Goal: Task Accomplishment & Management: Use online tool/utility

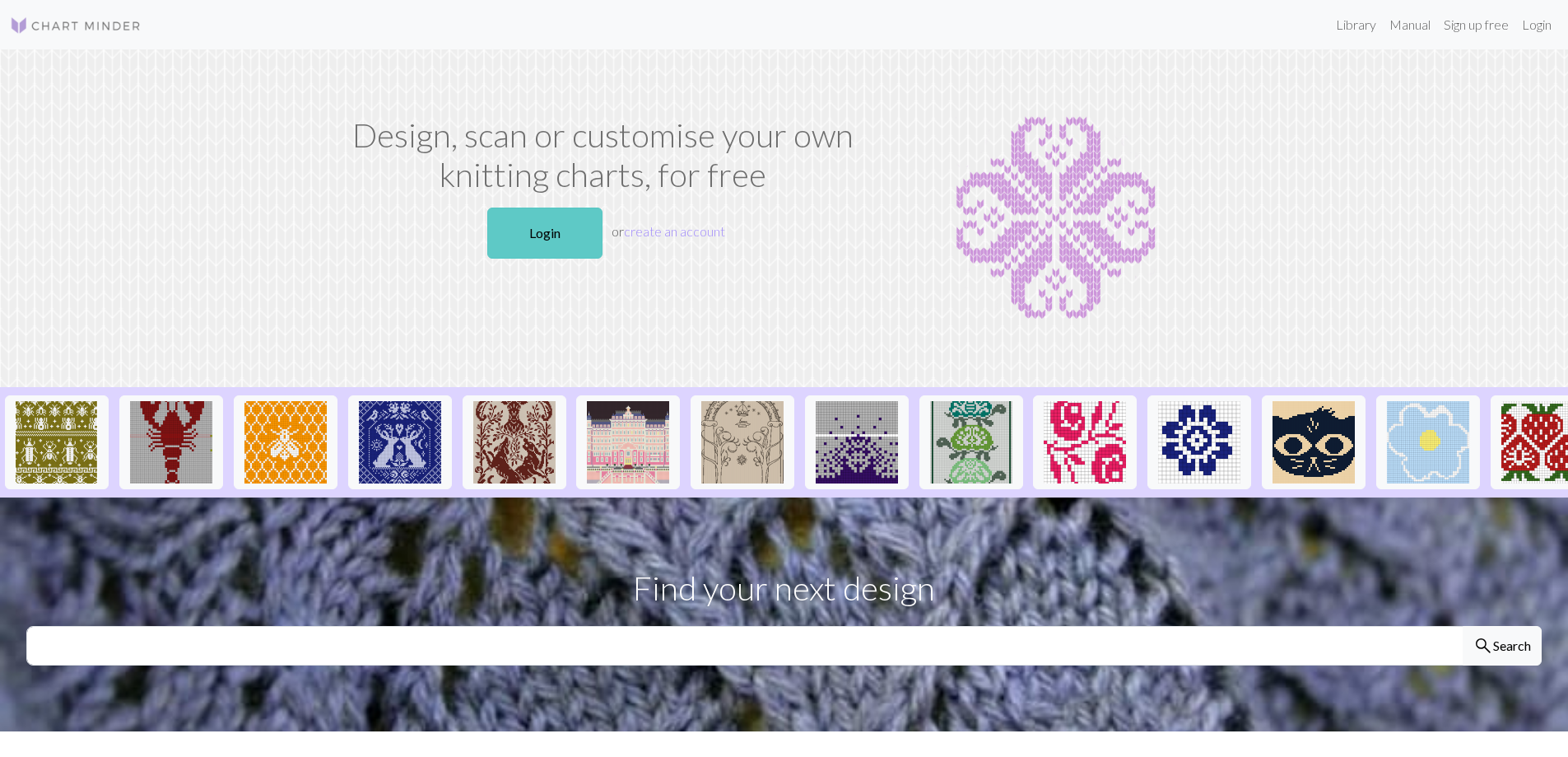
click at [525, 236] on link "Login" at bounding box center [545, 233] width 115 height 51
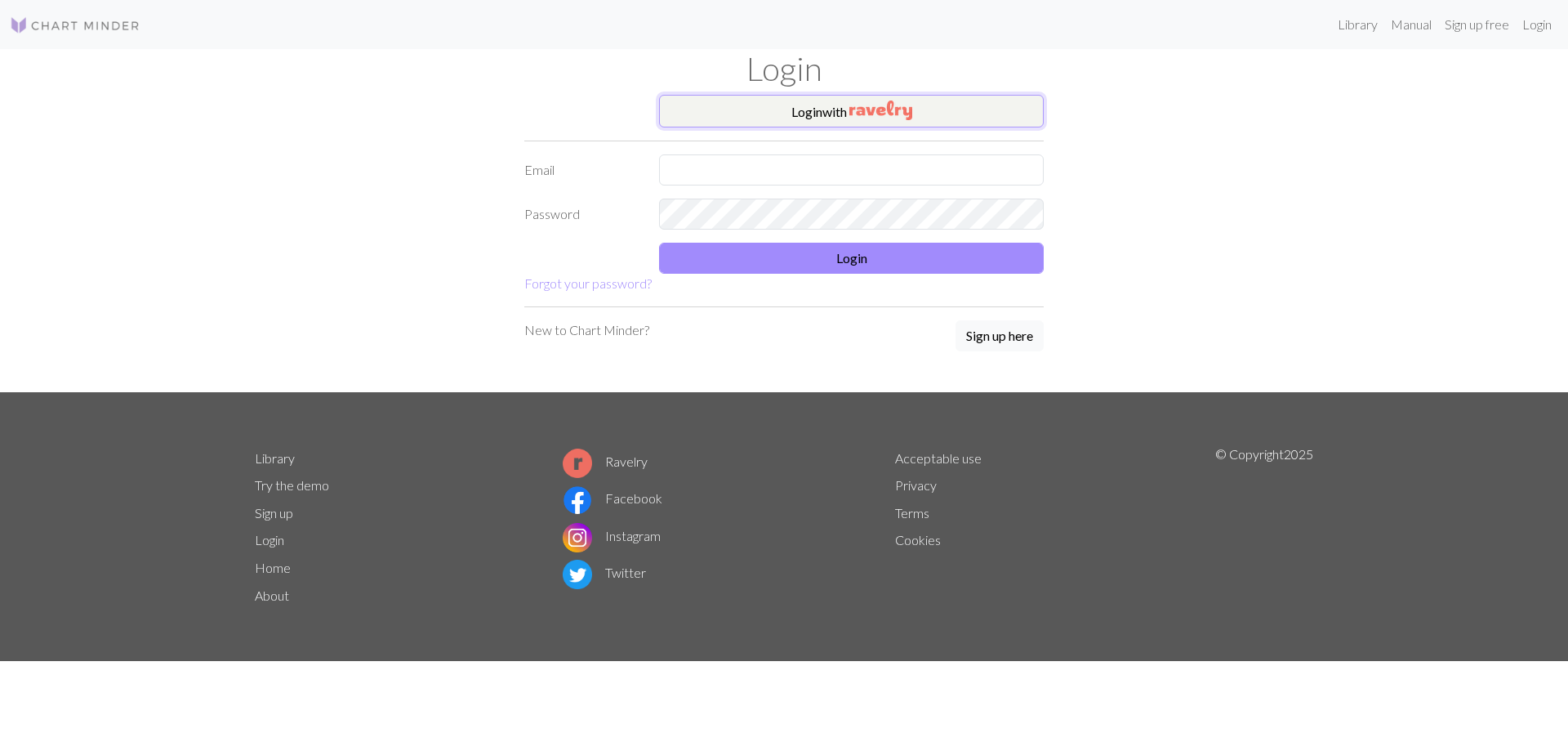
click at [799, 120] on button "Login with" at bounding box center [851, 111] width 385 height 33
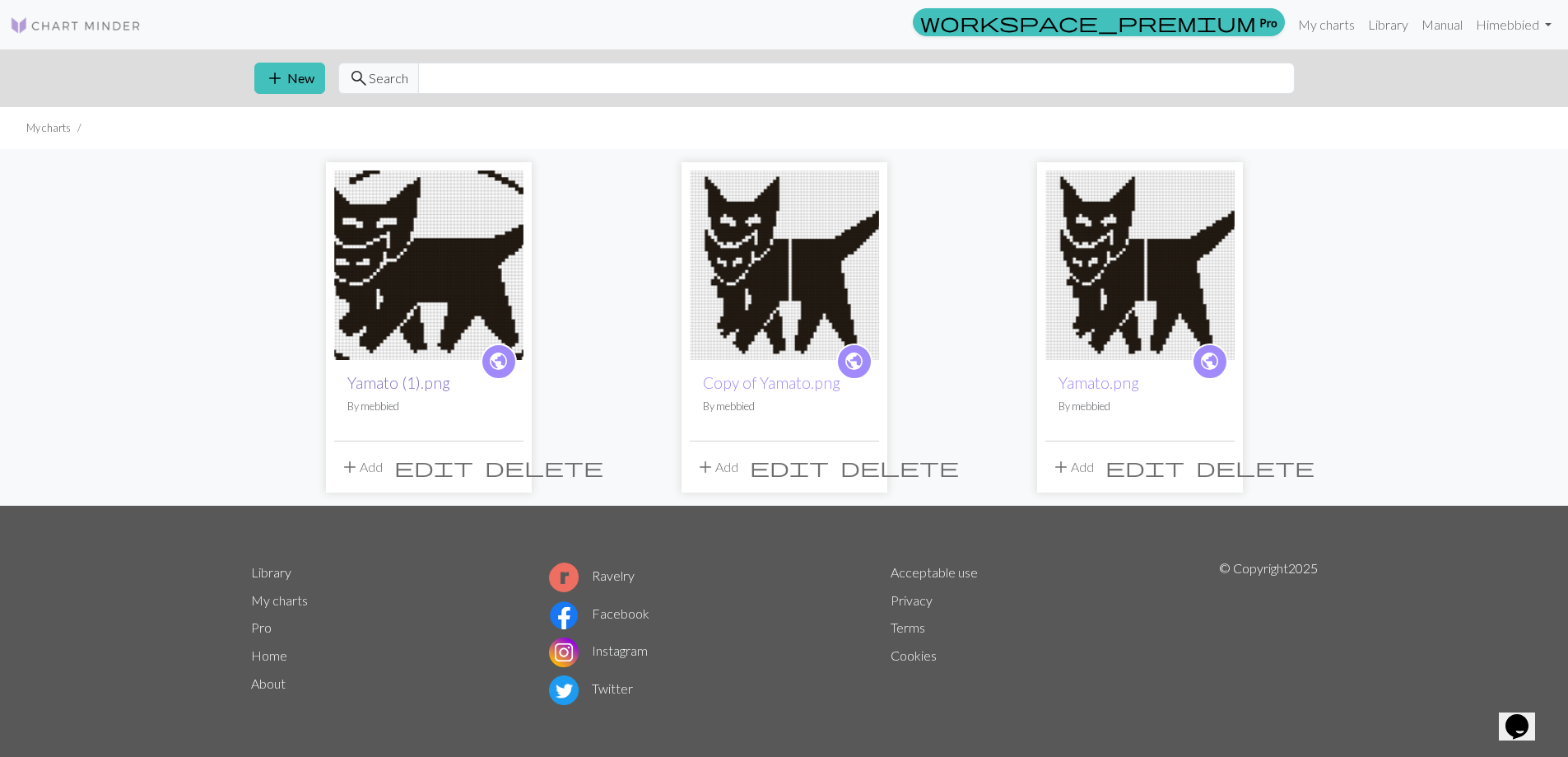
click at [395, 376] on link "Yamato (1).png" at bounding box center [399, 382] width 103 height 19
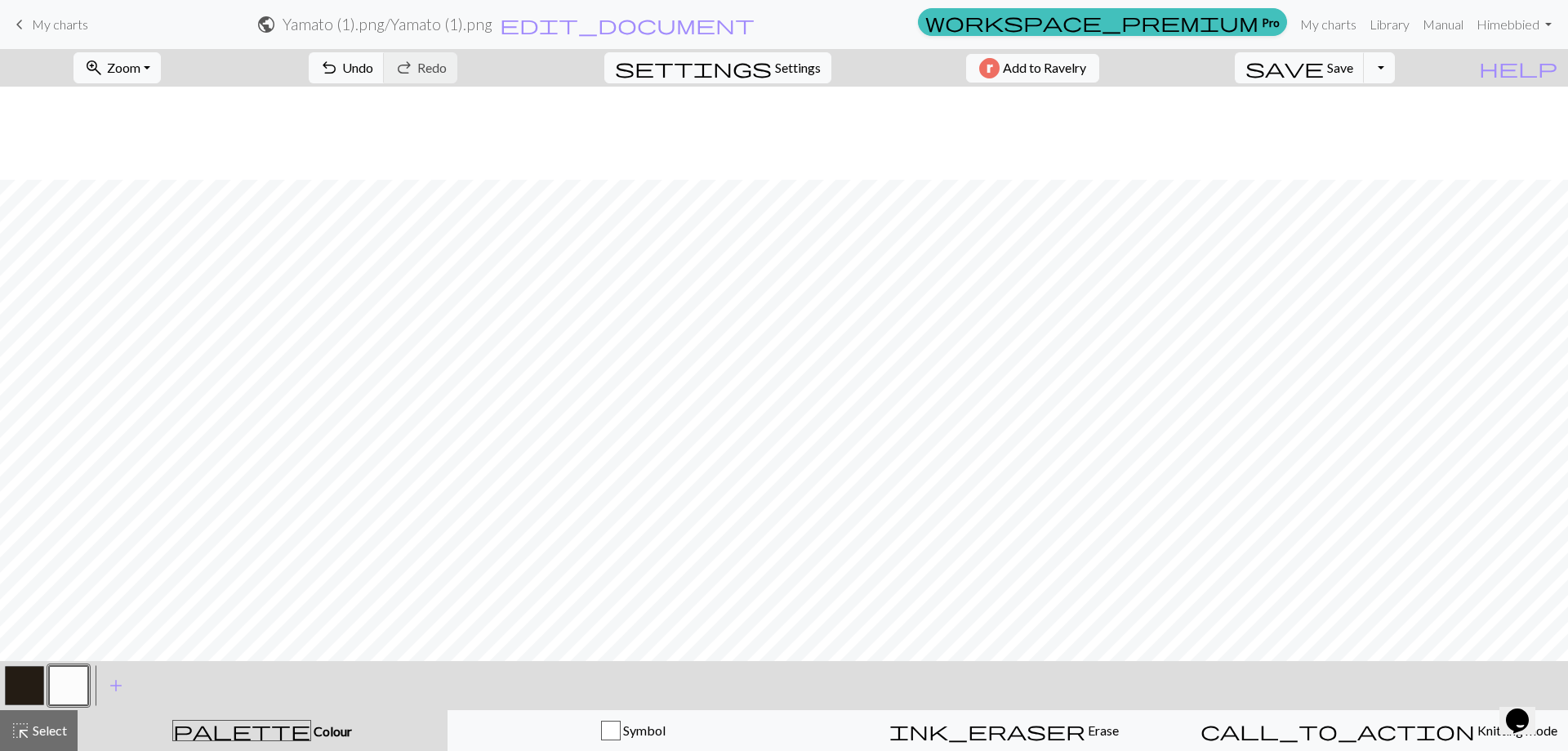
scroll to position [427, 0]
click at [161, 65] on button "zoom_in Zoom Zoom" at bounding box center [117, 68] width 87 height 31
click at [152, 196] on button "50%" at bounding box center [139, 196] width 129 height 26
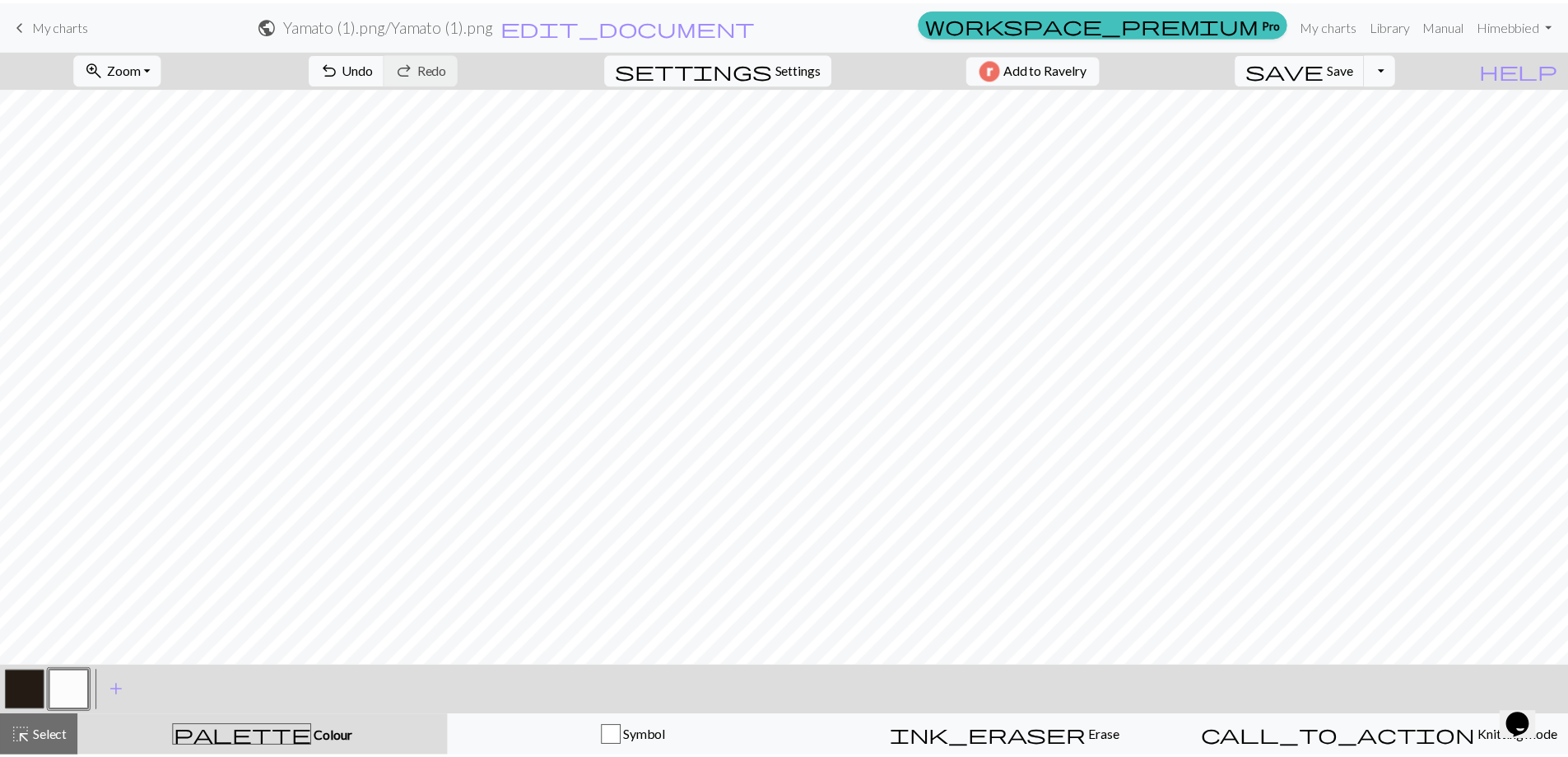
scroll to position [0, 0]
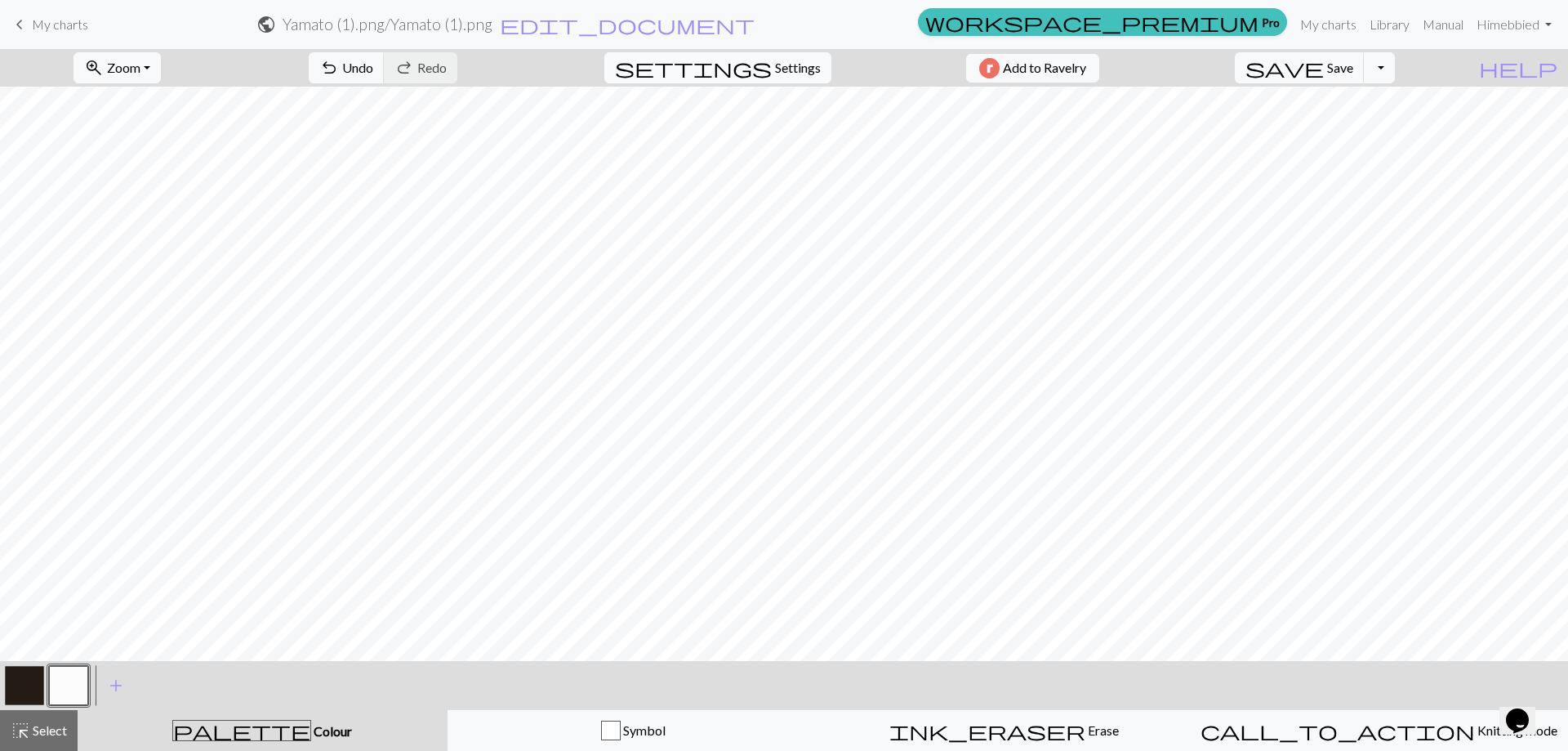
click at [752, 64] on span "settings" at bounding box center [693, 67] width 157 height 23
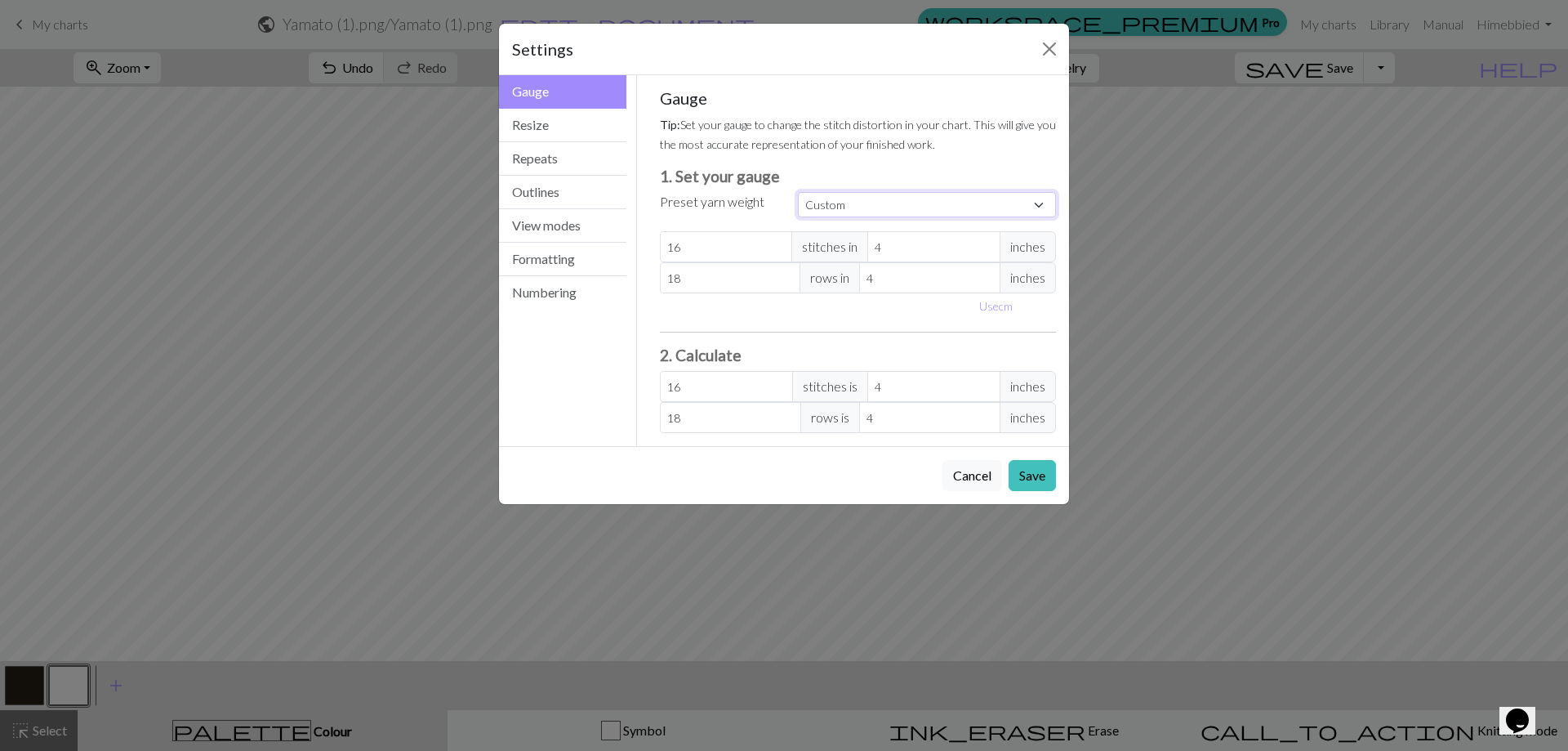
click at [844, 198] on select "Custom Square Lace Light Fingering Fingering Sport Double knit Worsted Aran Bul…" at bounding box center [927, 205] width 258 height 25
select select "dk"
click at [798, 192] on select "Custom Square Lace Light Fingering Fingering Sport Double knit Worsted Aran Bul…" at bounding box center [927, 205] width 258 height 25
type input "22"
type input "30"
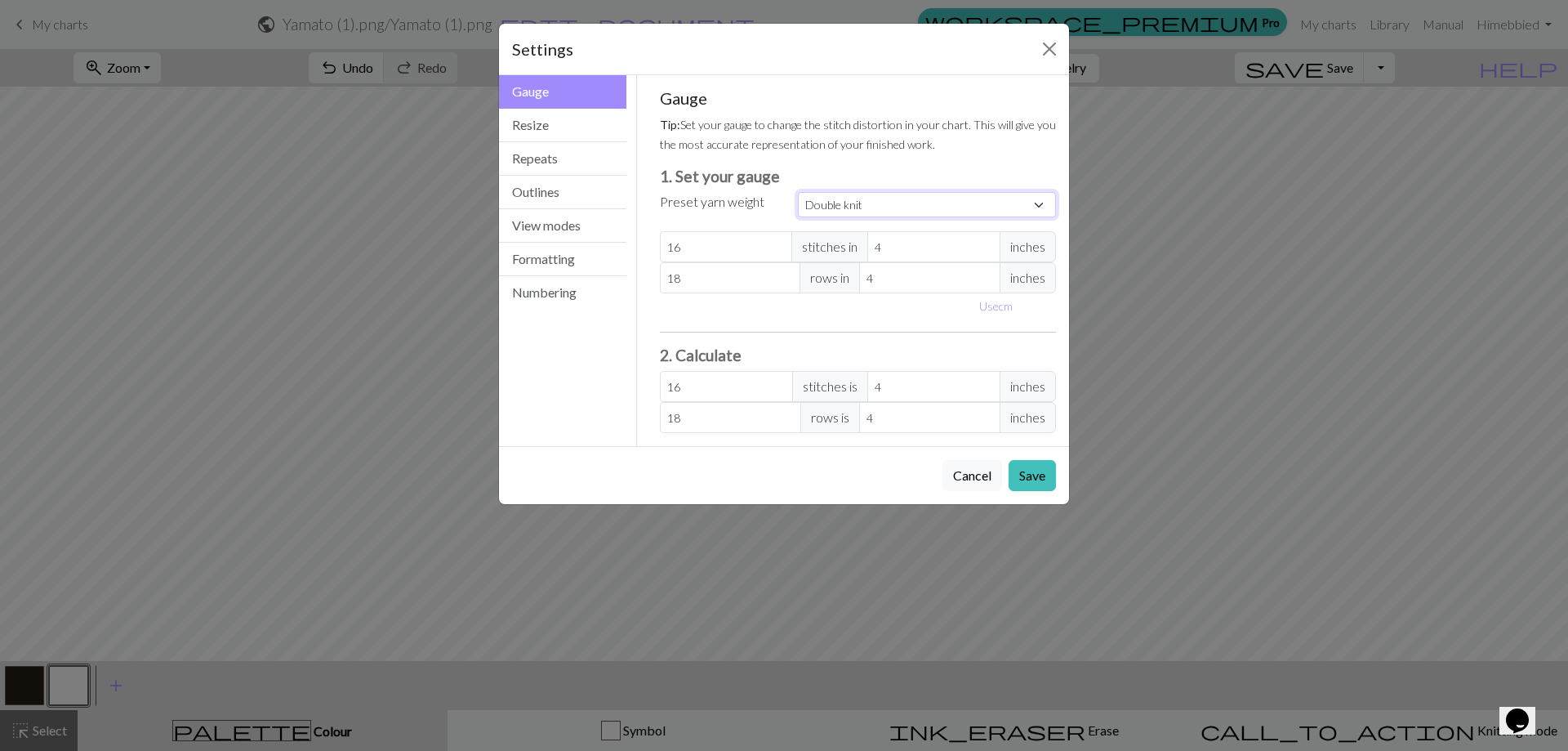
type input "22"
type input "30"
click at [1040, 240] on span "inches" at bounding box center [1028, 246] width 56 height 31
click at [1035, 253] on span "inches" at bounding box center [1028, 246] width 56 height 31
click at [1019, 251] on span "inches" at bounding box center [1028, 246] width 56 height 31
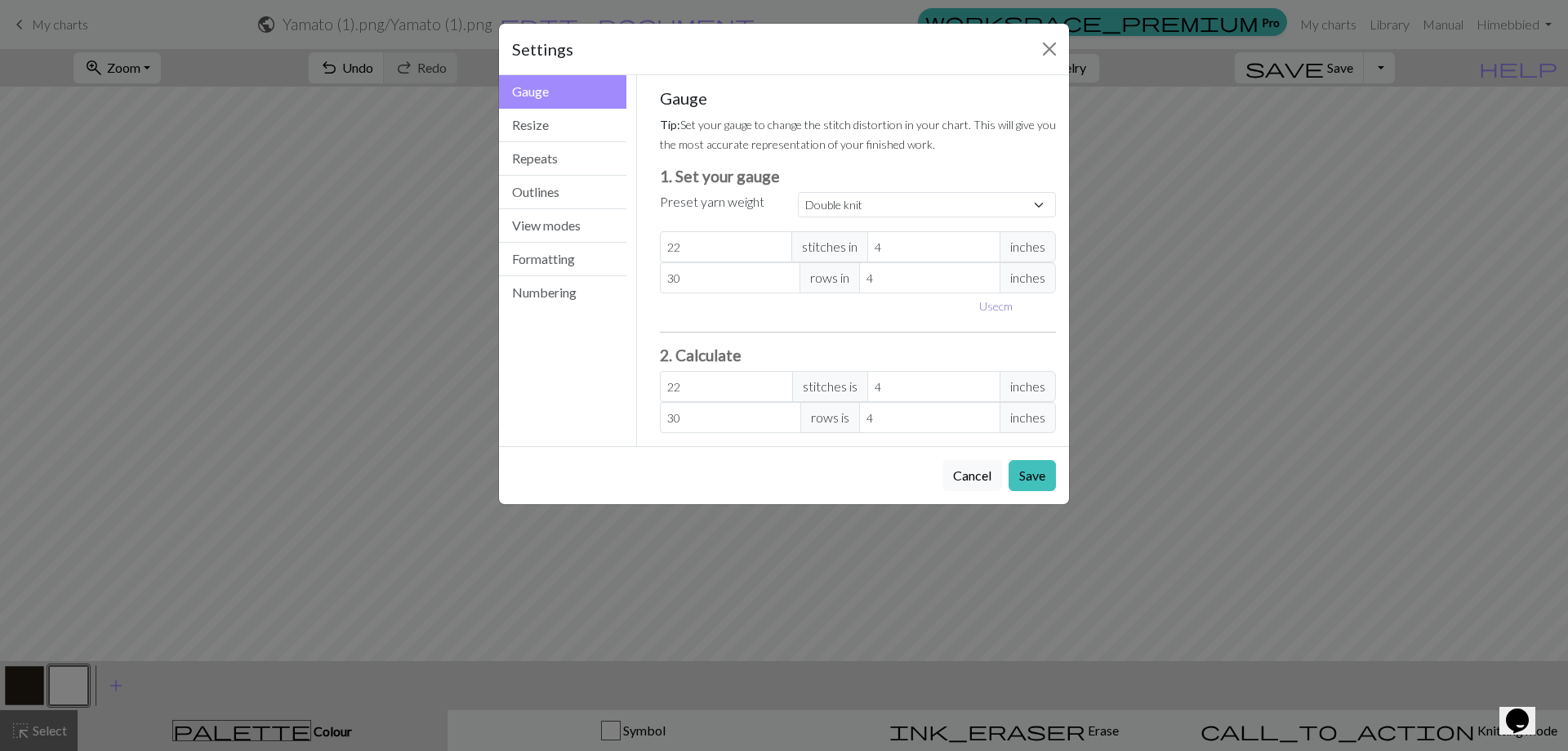
click at [1001, 303] on button "Use cm" at bounding box center [996, 306] width 48 height 25
type input "10.16"
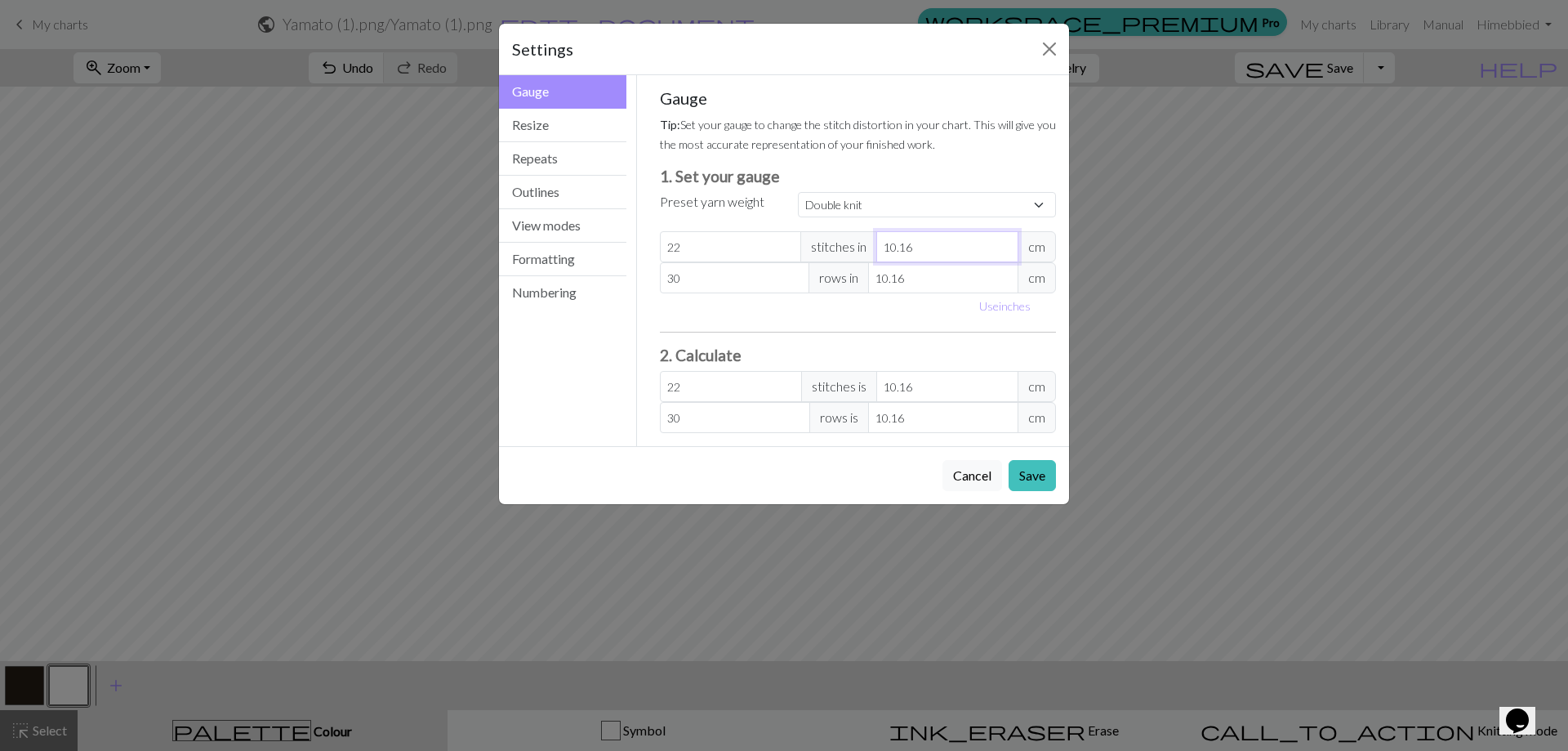
click at [937, 246] on input "10.16" at bounding box center [948, 246] width 142 height 31
select select "custom"
type input "10.1"
type input "22.13"
type input "10"
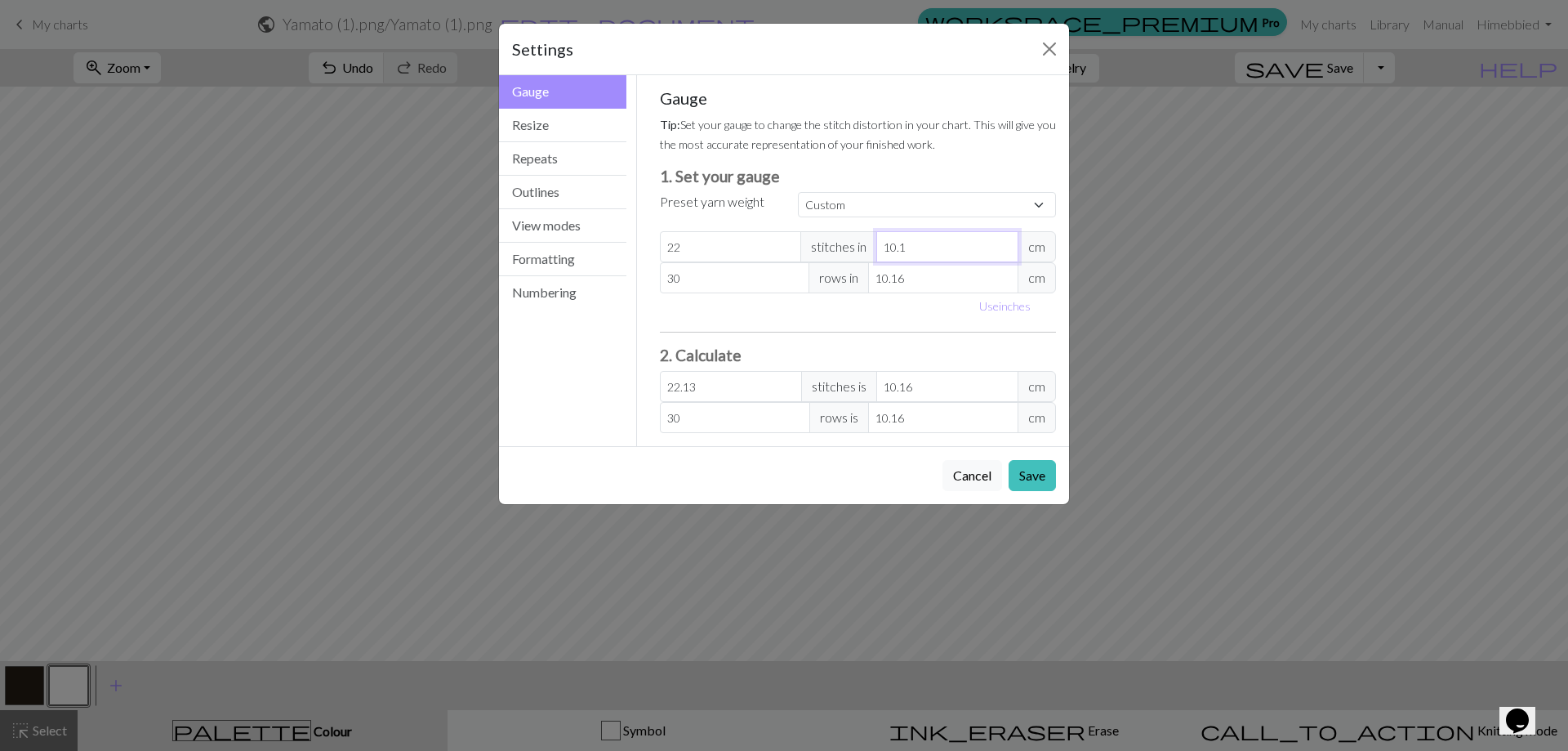
type input "22.35"
type input "10"
drag, startPoint x: 713, startPoint y: 252, endPoint x: 660, endPoint y: 250, distance: 53.0
click at [660, 250] on input "22" at bounding box center [731, 246] width 142 height 31
type input "1"
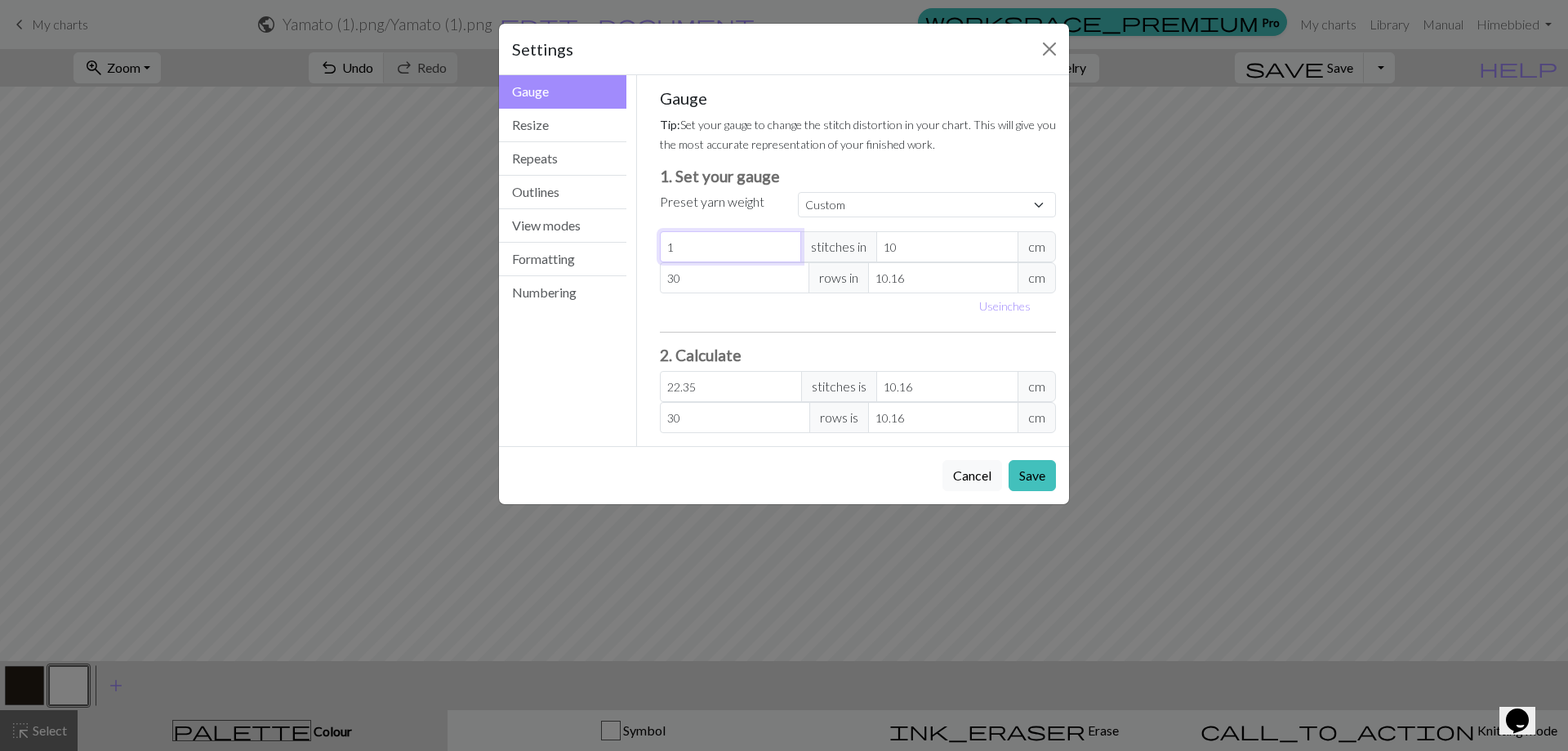
type input "1.02"
type input "19"
type input "19.3"
type input "19"
drag, startPoint x: 687, startPoint y: 284, endPoint x: 664, endPoint y: 284, distance: 23.0
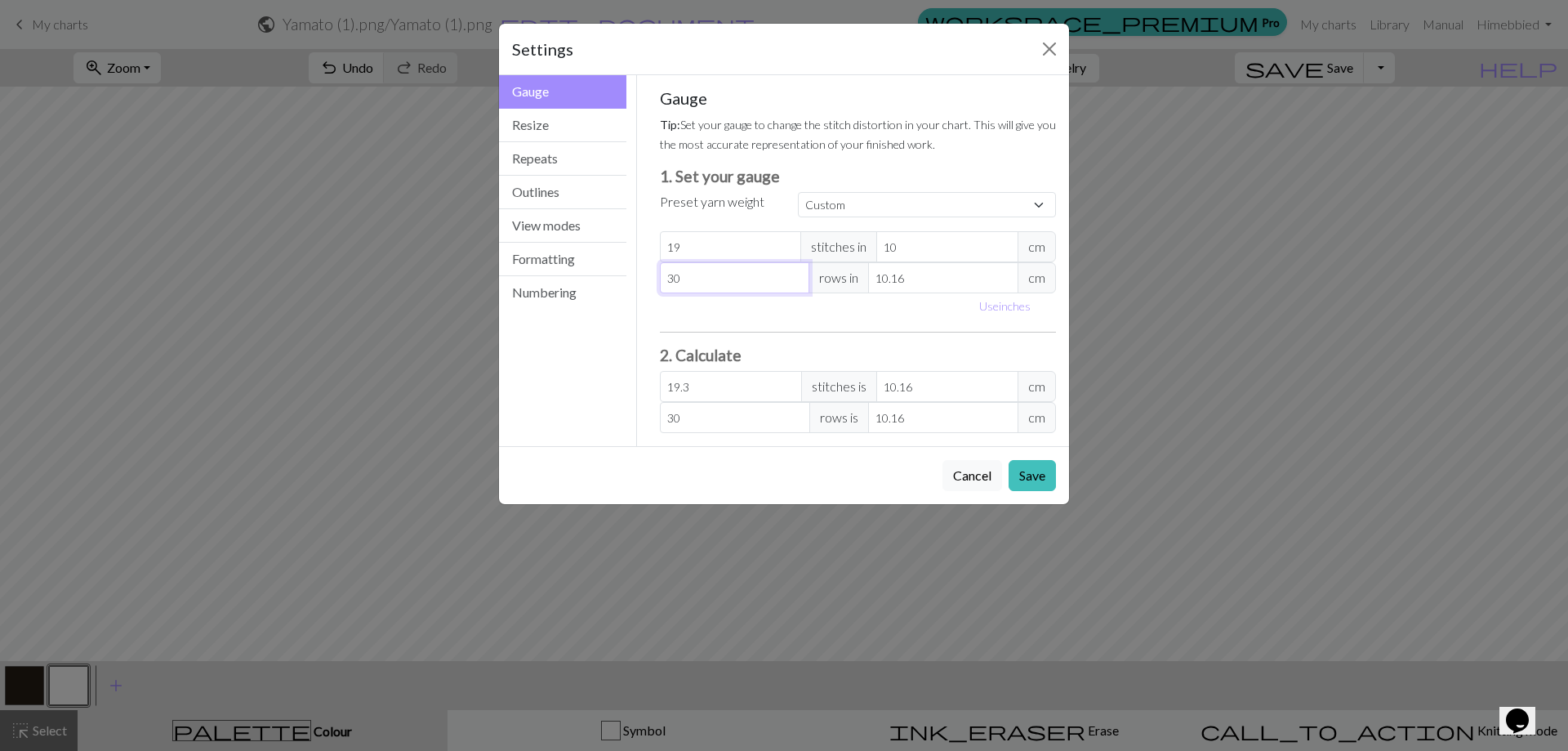
click at [664, 284] on input "30" at bounding box center [736, 277] width 150 height 31
type input "2"
type input "23"
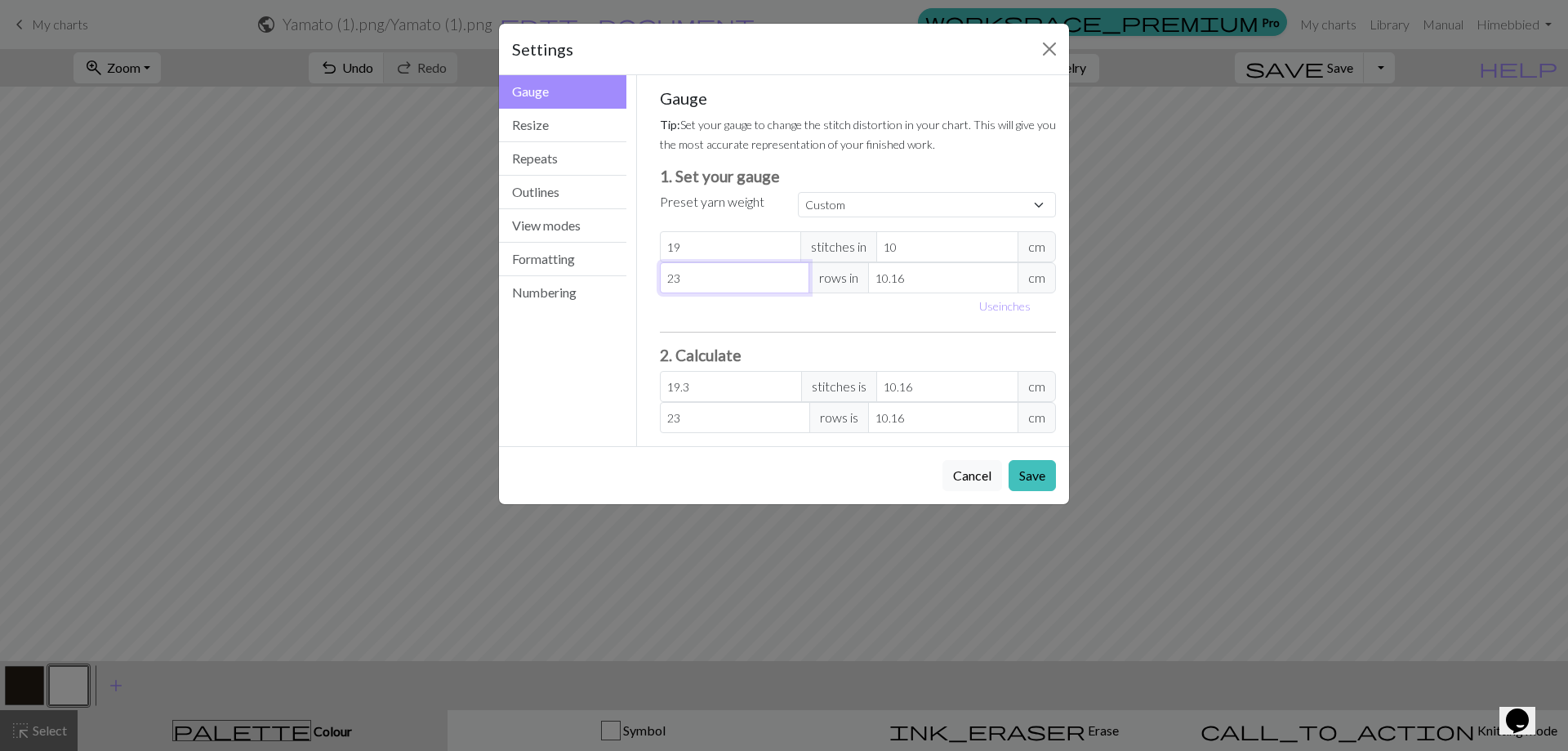
type input "23"
click at [907, 283] on input "10.16" at bounding box center [944, 277] width 150 height 31
type input "10.1"
type input "23.14"
type input "10"
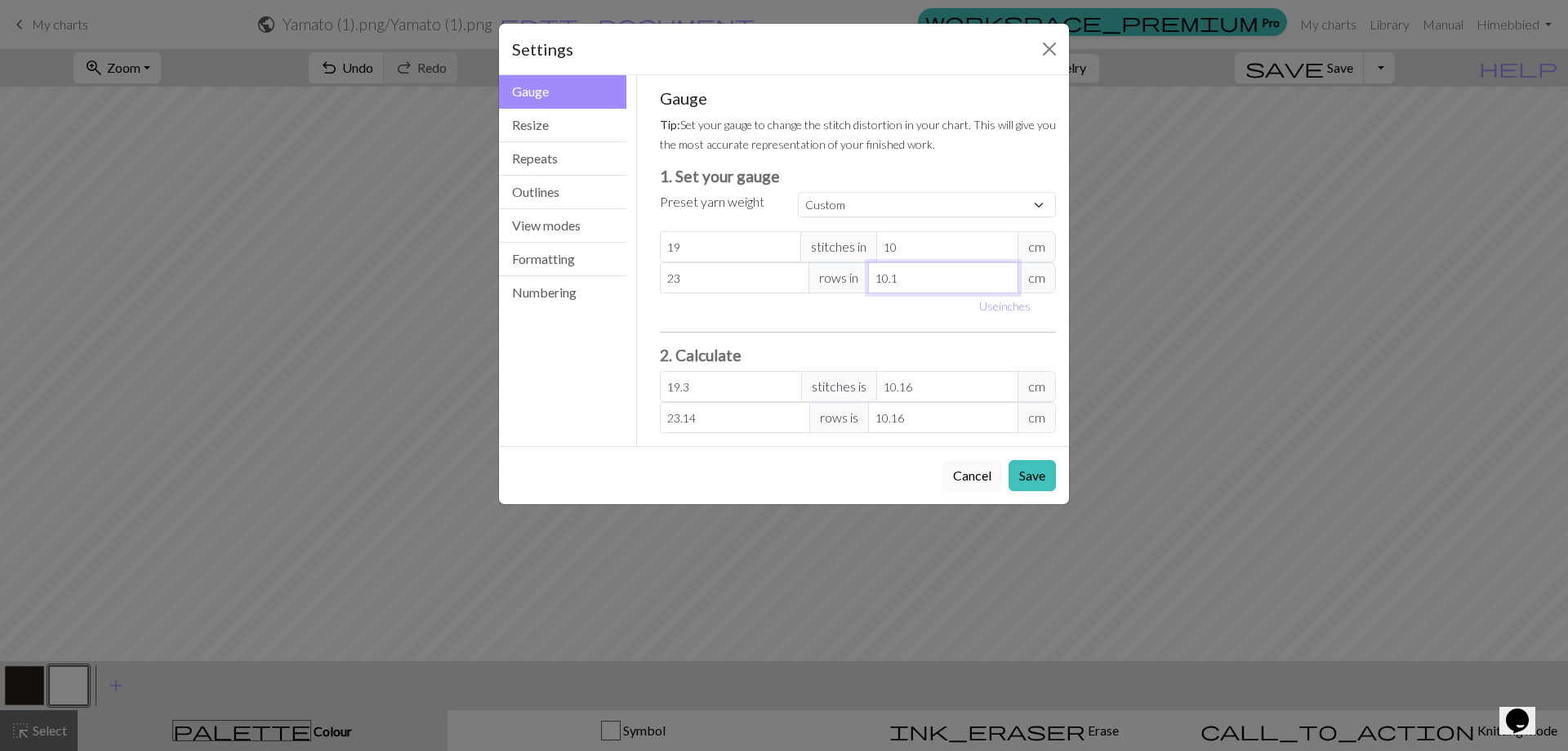
type input "23.37"
type input "10"
click at [826, 323] on div "Gauge Tip: Set your gauge to change the stitch distortion in your chart. This w…" at bounding box center [859, 260] width 397 height 345
click at [908, 292] on input "10" at bounding box center [944, 277] width 150 height 31
click at [1032, 474] on button "Save" at bounding box center [1033, 476] width 47 height 31
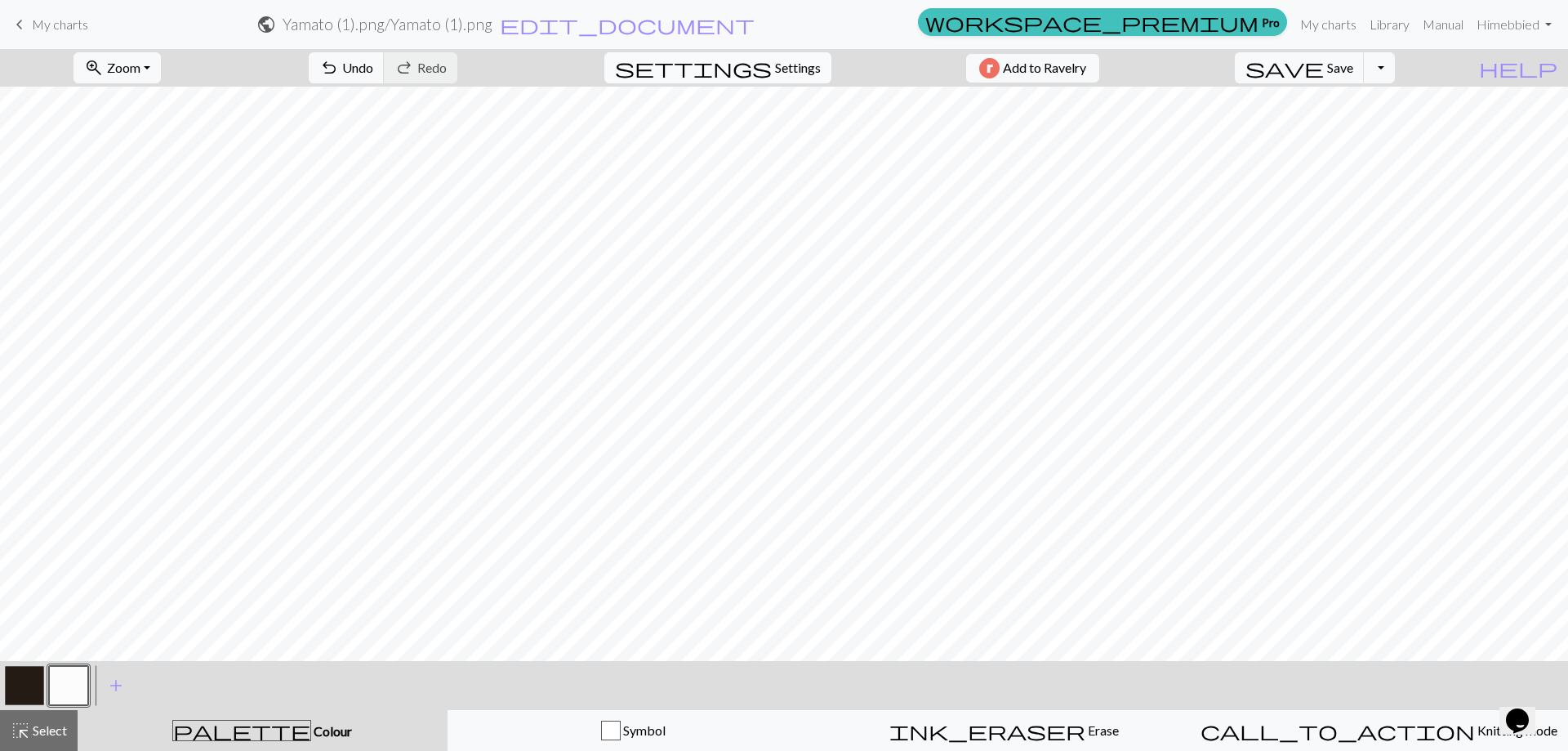
click at [775, 64] on span "Settings" at bounding box center [798, 68] width 45 height 20
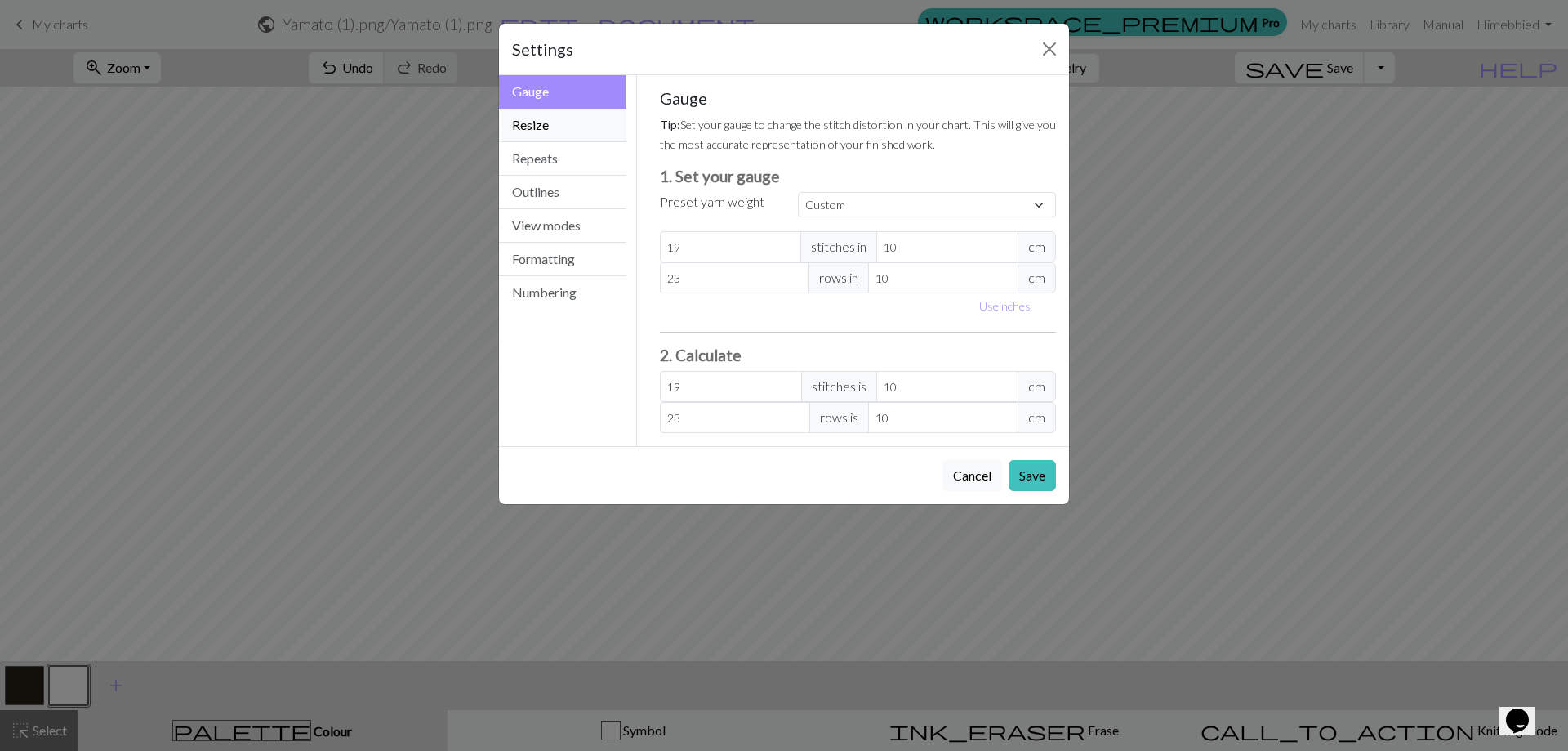
click at [546, 115] on button "Resize" at bounding box center [563, 125] width 128 height 34
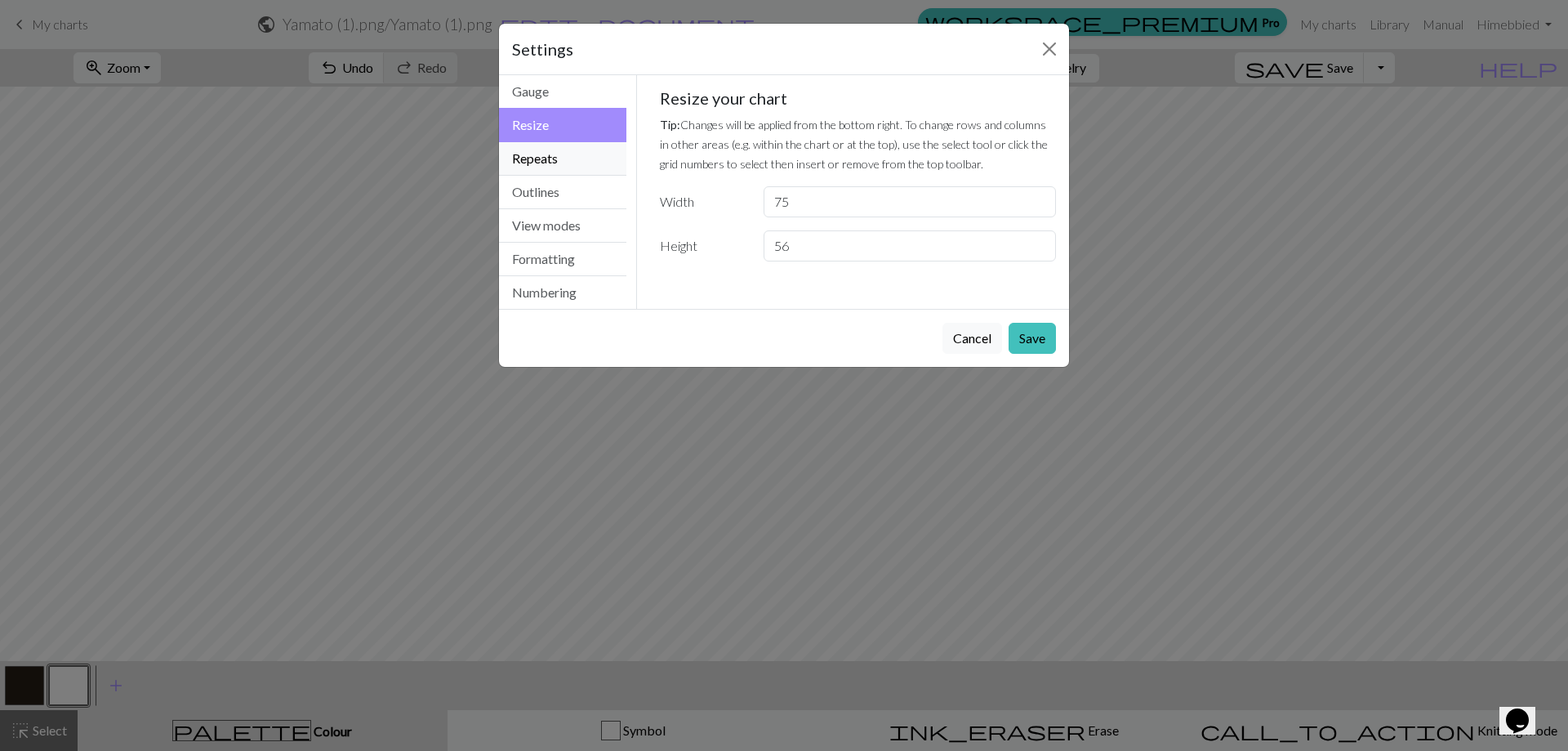
click at [543, 159] on button "Repeats" at bounding box center [563, 159] width 128 height 34
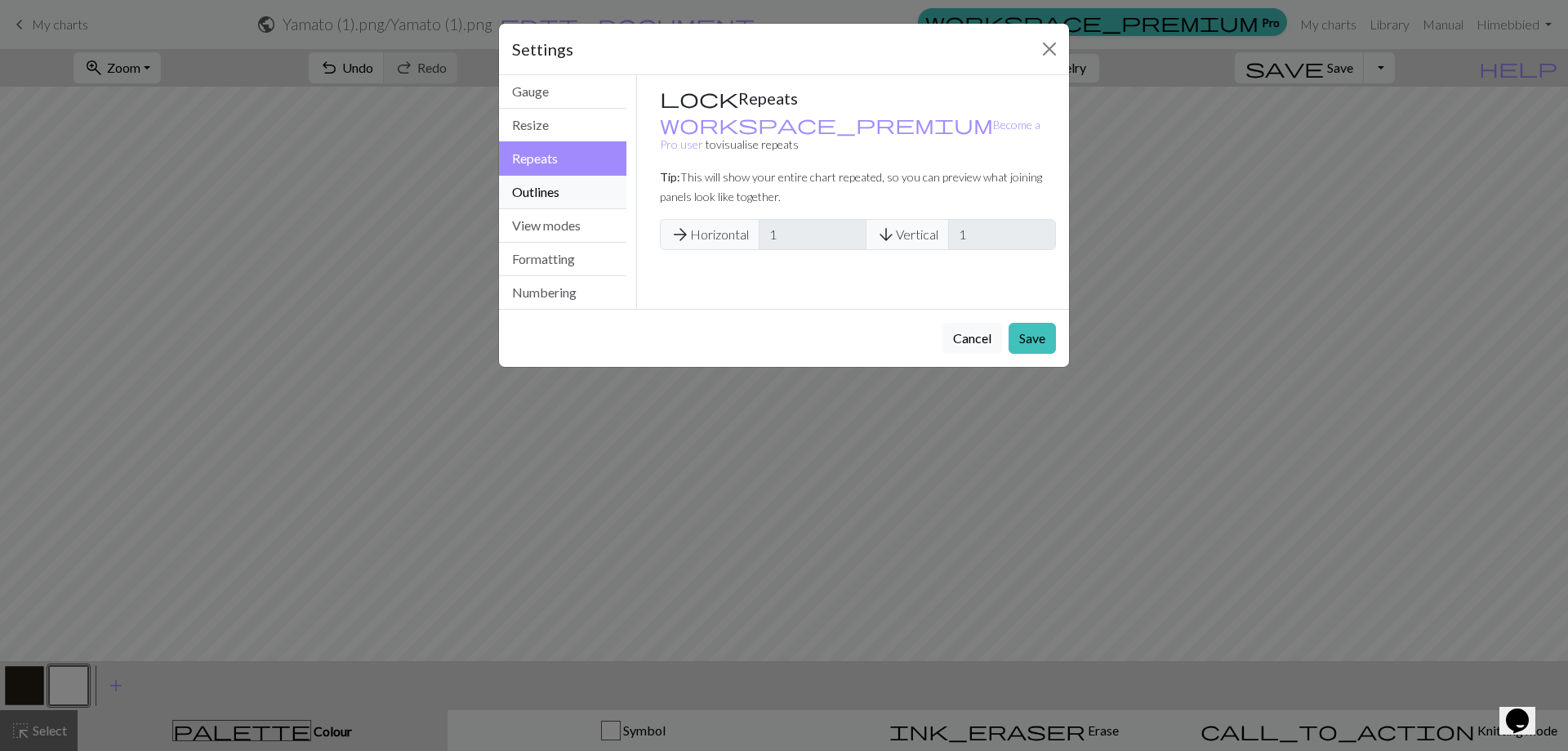
click at [562, 188] on button "Outlines" at bounding box center [563, 192] width 128 height 34
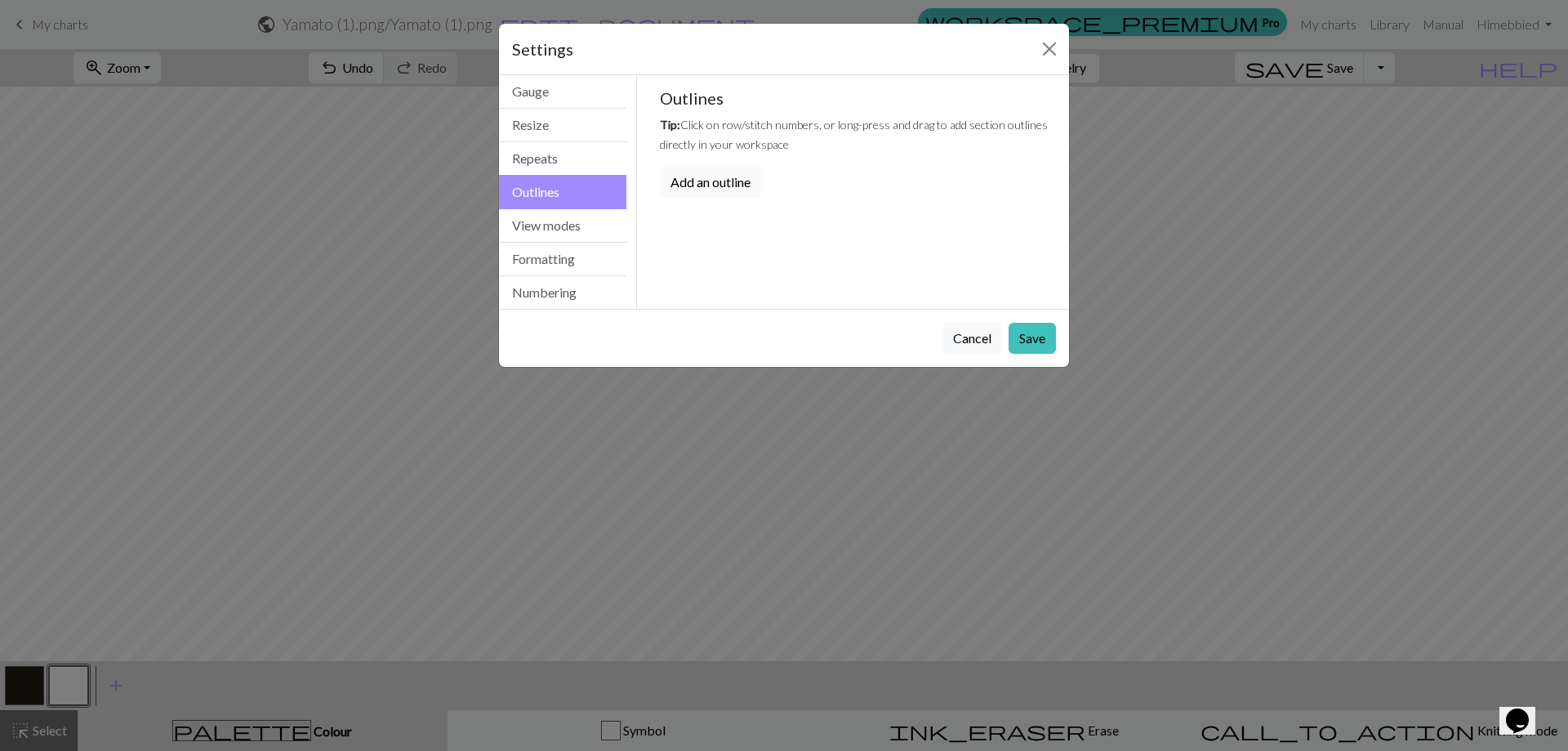
click at [717, 177] on button "Add an outline" at bounding box center [711, 182] width 101 height 31
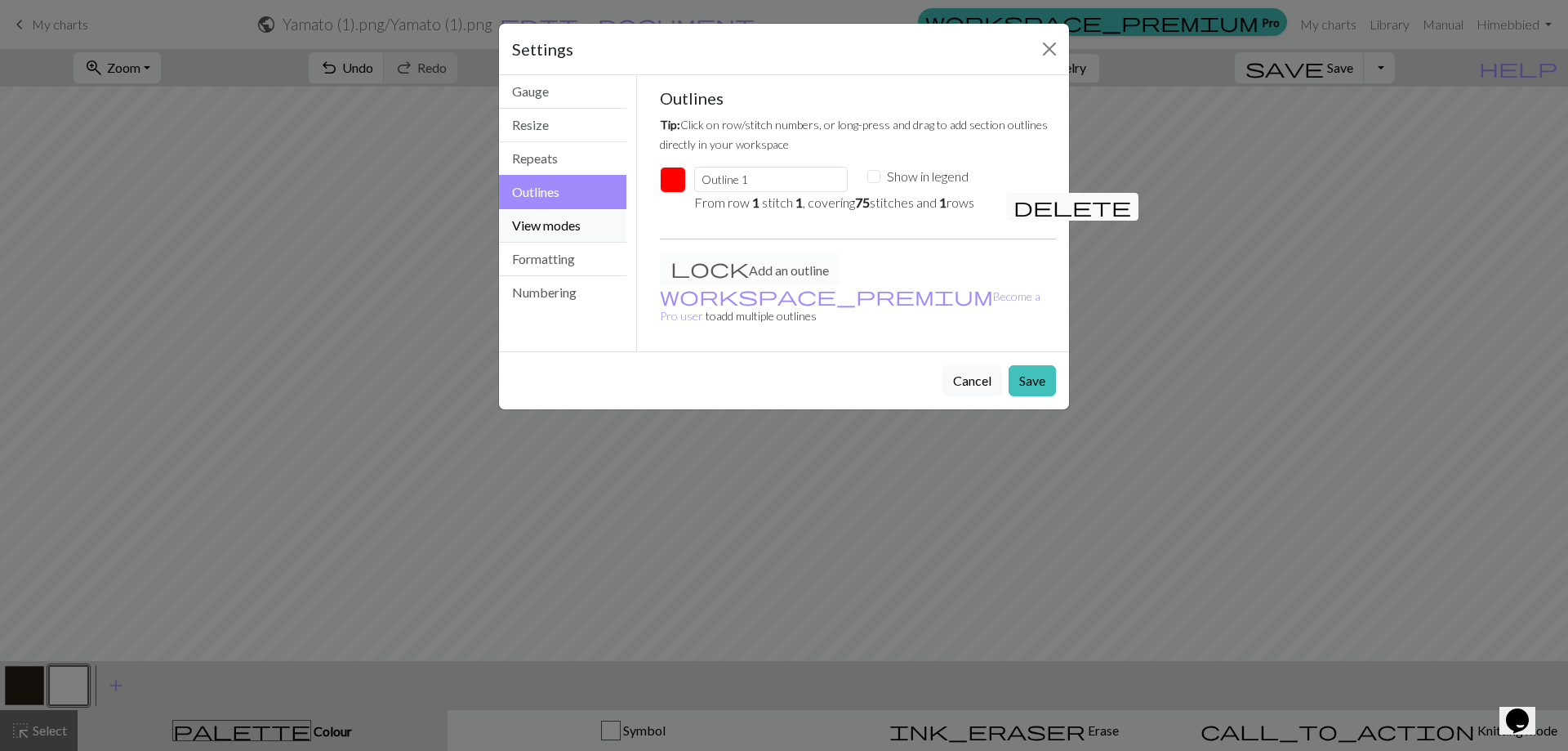
click at [567, 225] on button "View modes" at bounding box center [563, 226] width 128 height 34
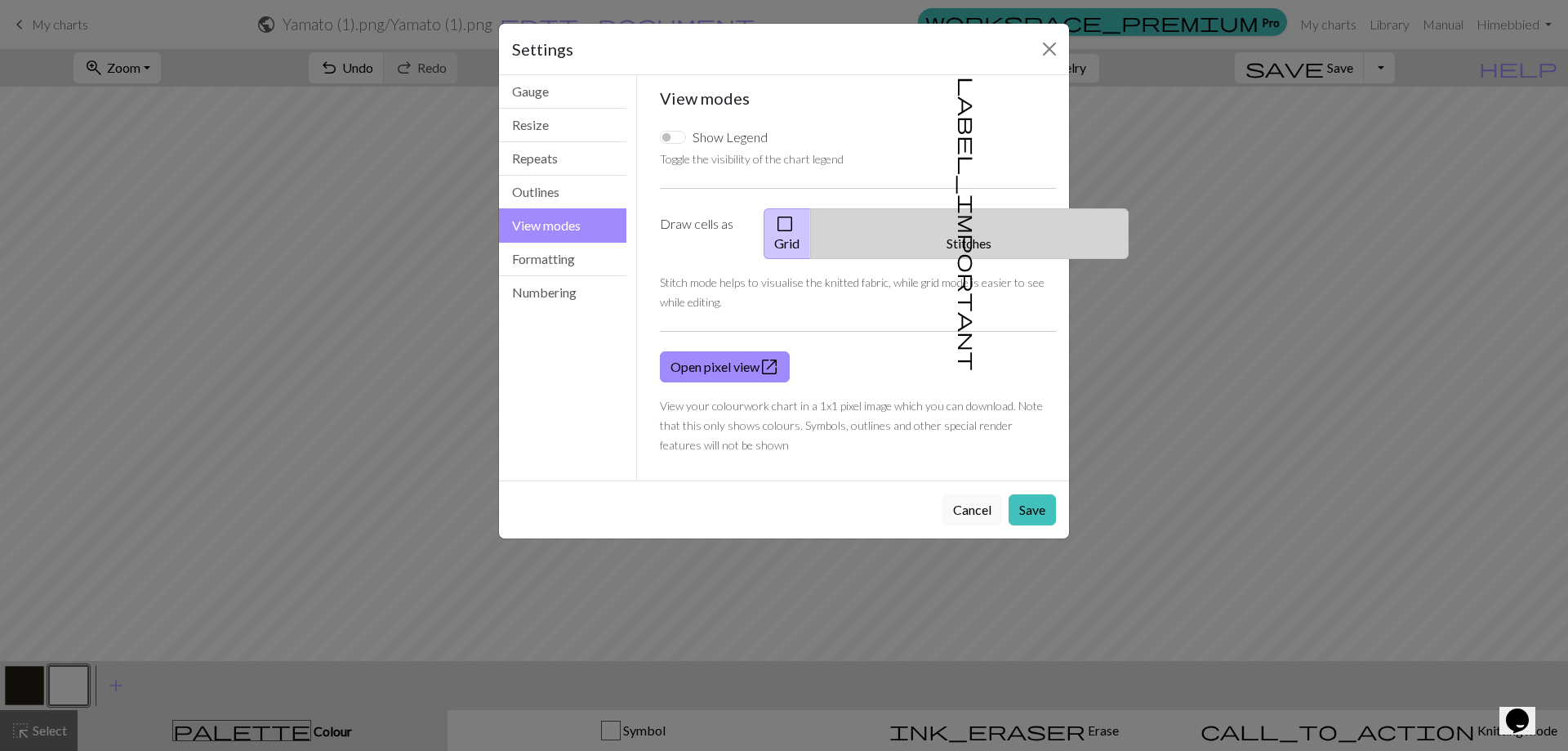
click at [957, 221] on span "label_important" at bounding box center [967, 224] width 23 height 294
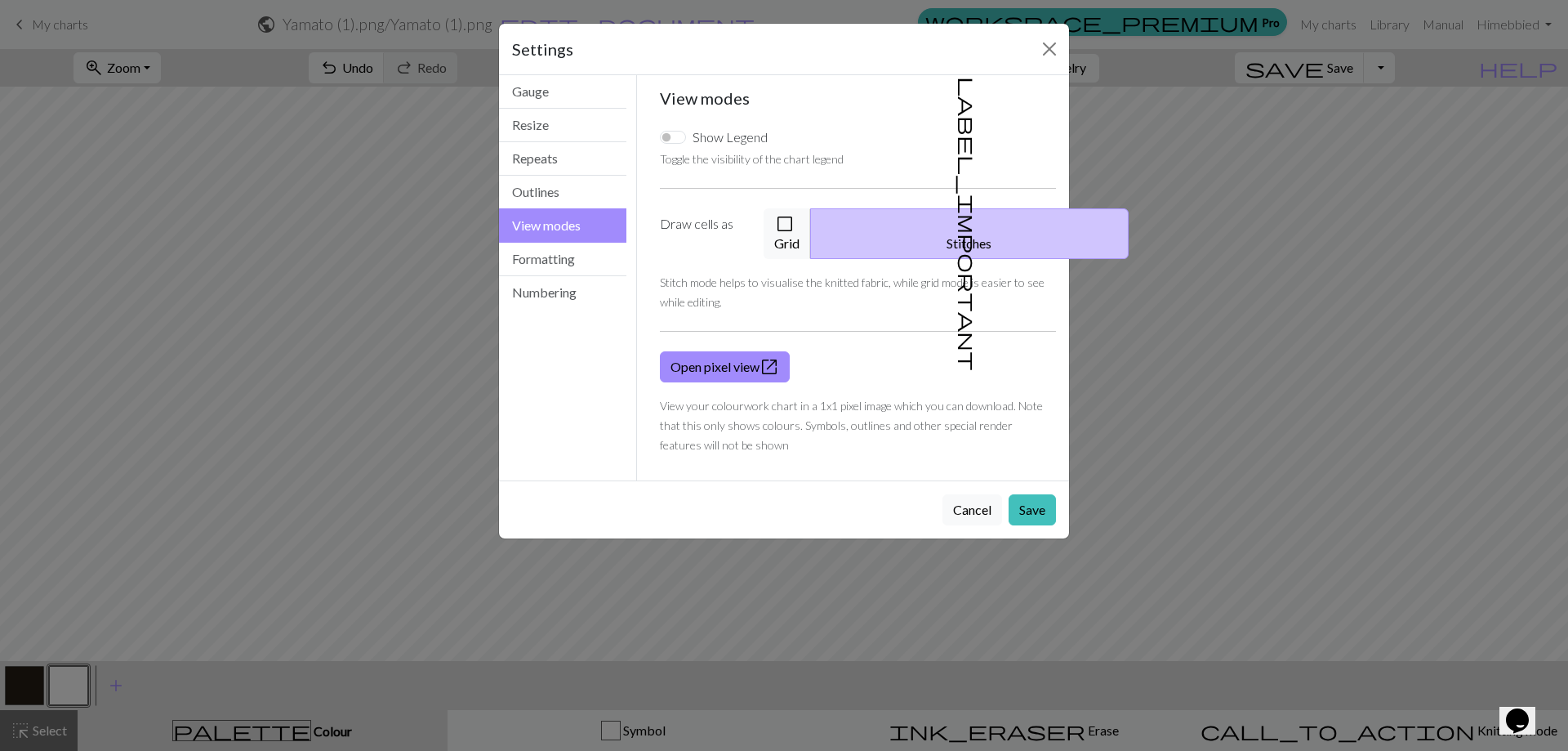
drag, startPoint x: 1025, startPoint y: 494, endPoint x: 653, endPoint y: 431, distance: 377.3
click at [1026, 495] on button "Save" at bounding box center [1033, 510] width 47 height 31
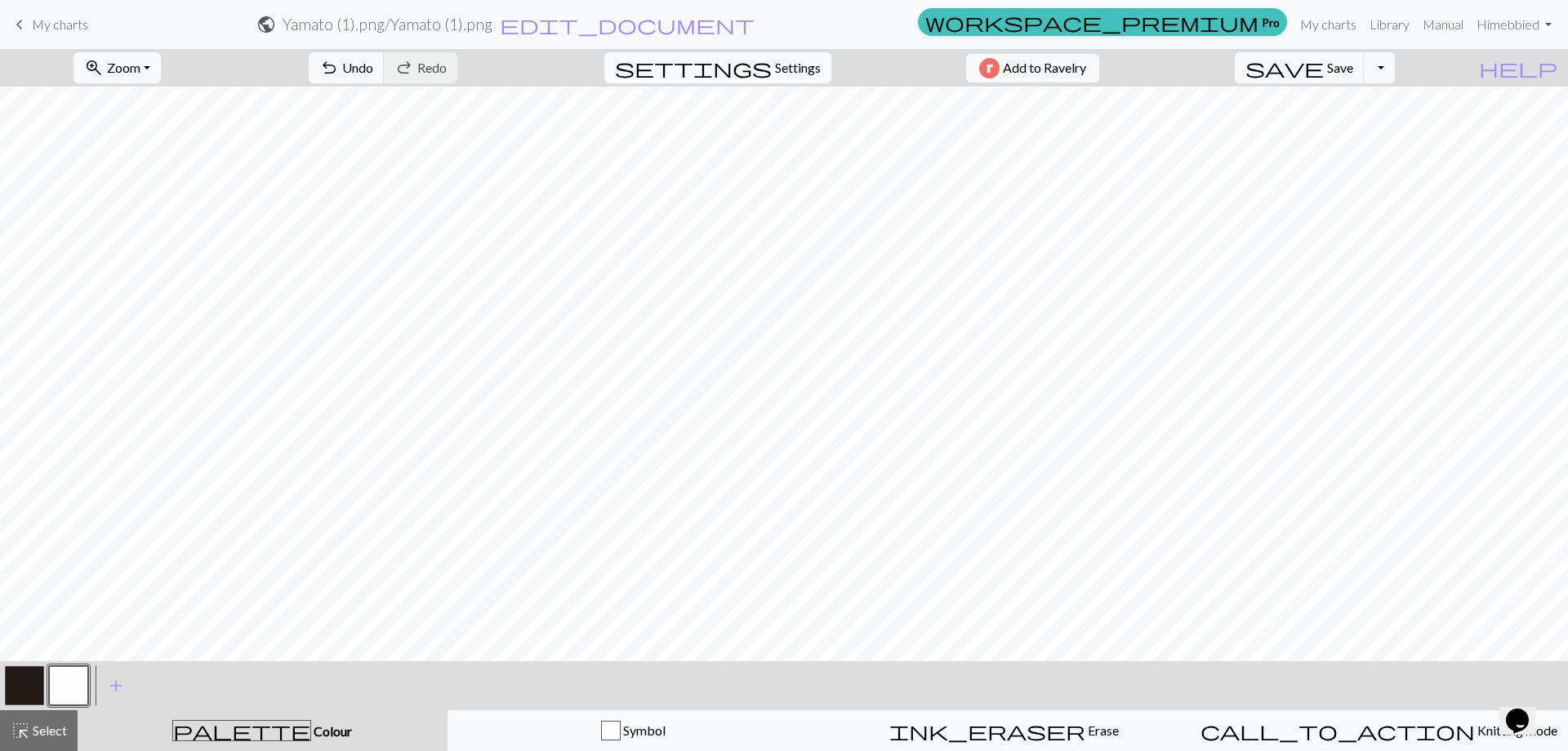
click at [788, 62] on span "Settings" at bounding box center [798, 68] width 45 height 20
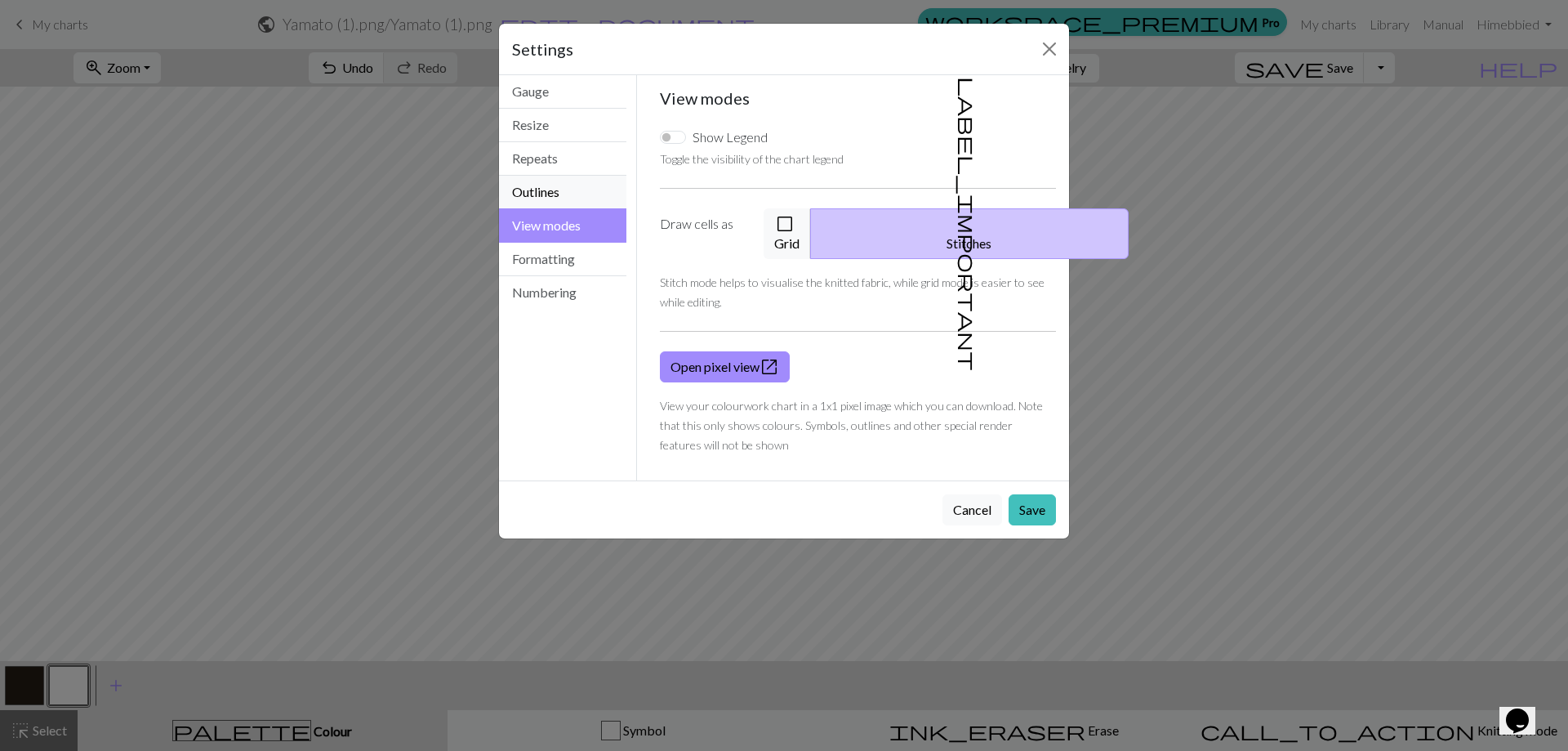
click at [556, 195] on button "Outlines" at bounding box center [563, 192] width 128 height 34
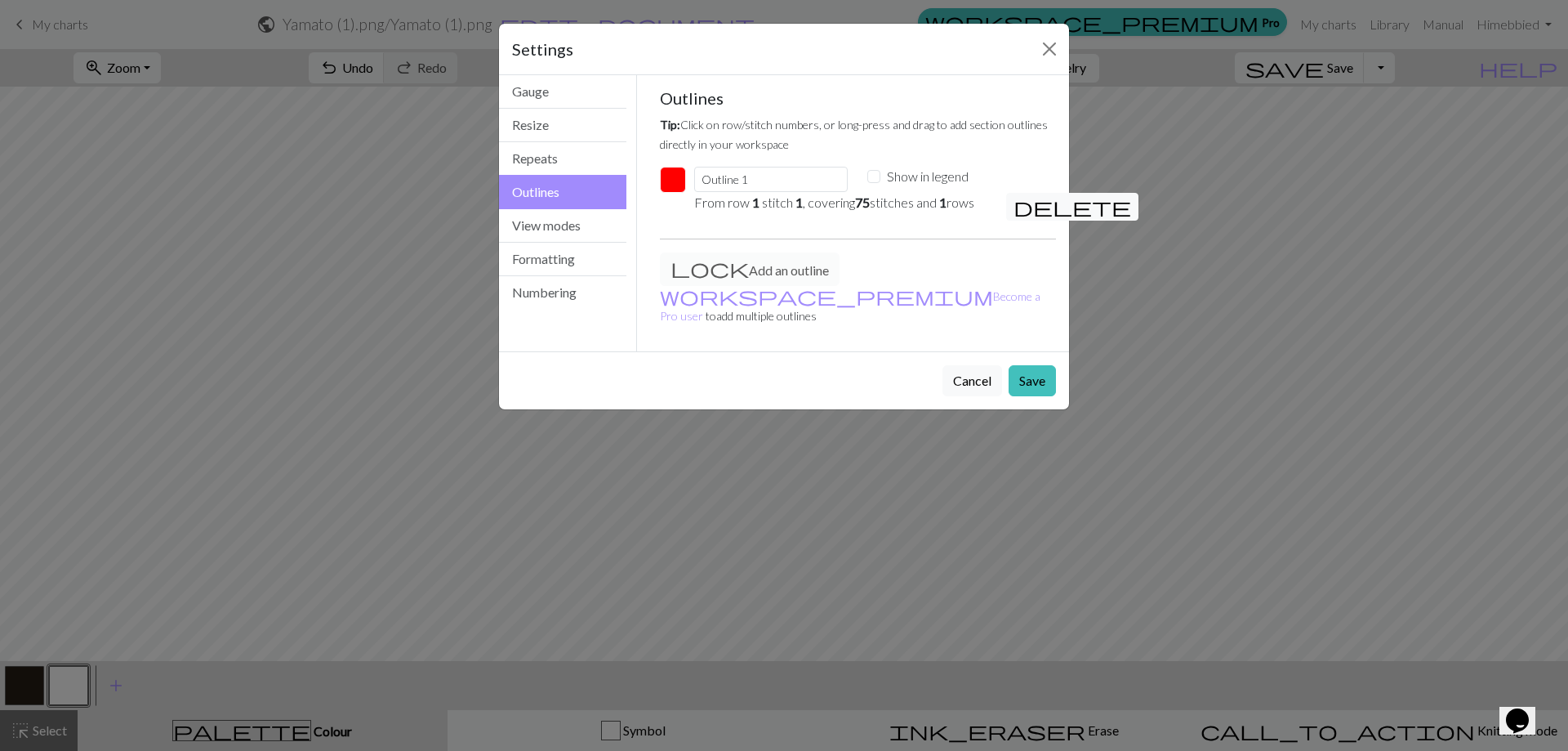
click at [1019, 210] on span "delete" at bounding box center [1073, 207] width 118 height 23
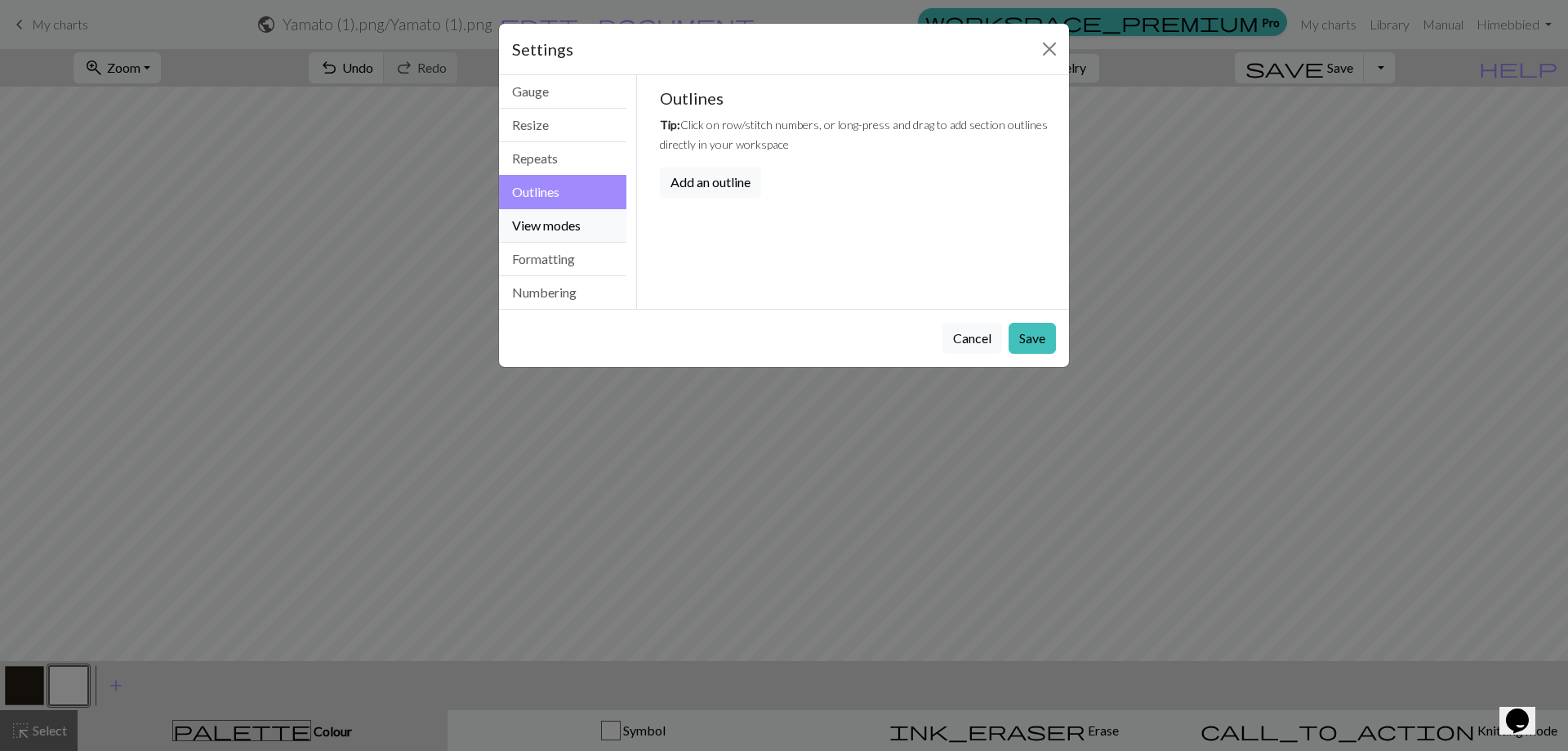
click at [556, 224] on button "View modes" at bounding box center [563, 226] width 128 height 34
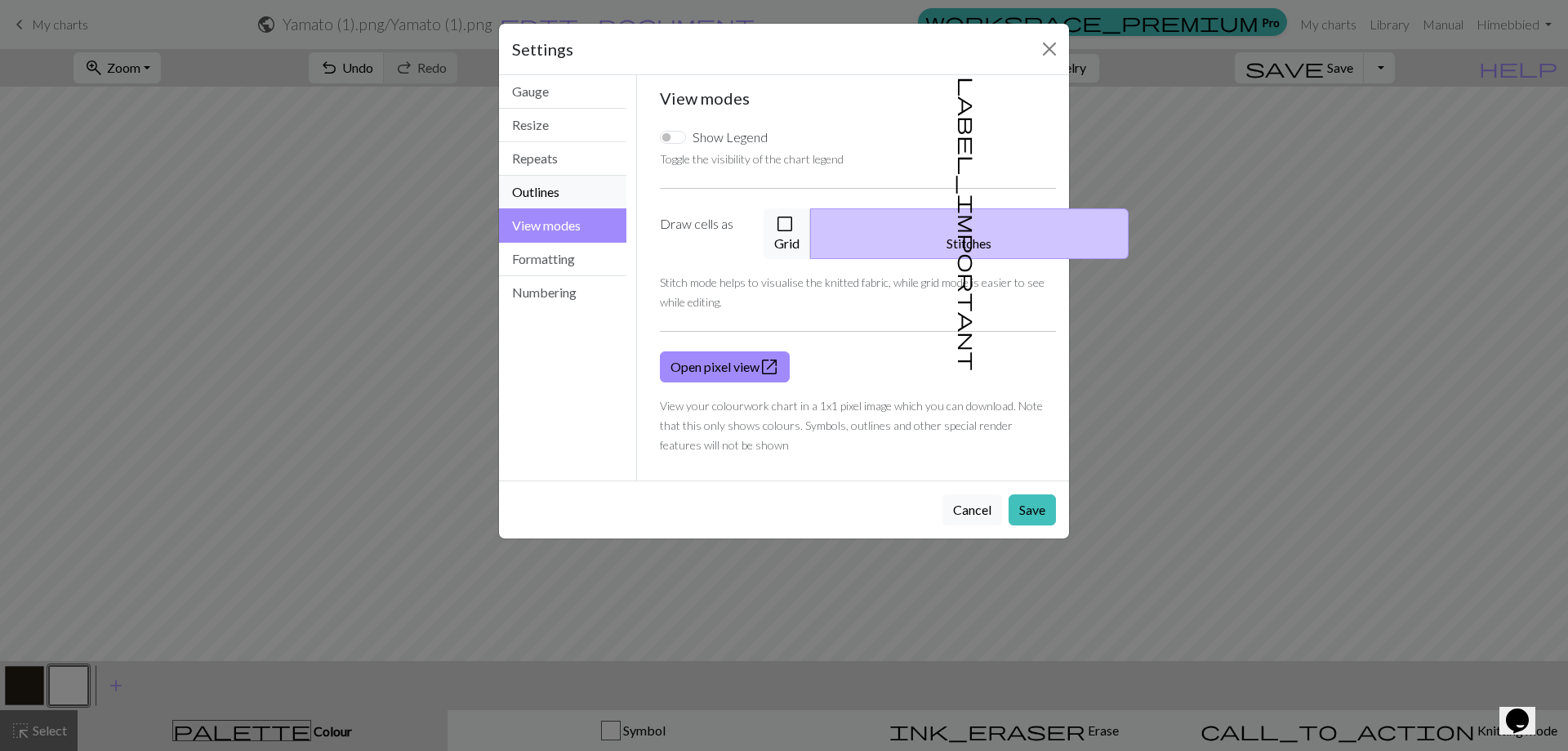
click at [551, 192] on button "Outlines" at bounding box center [563, 192] width 128 height 34
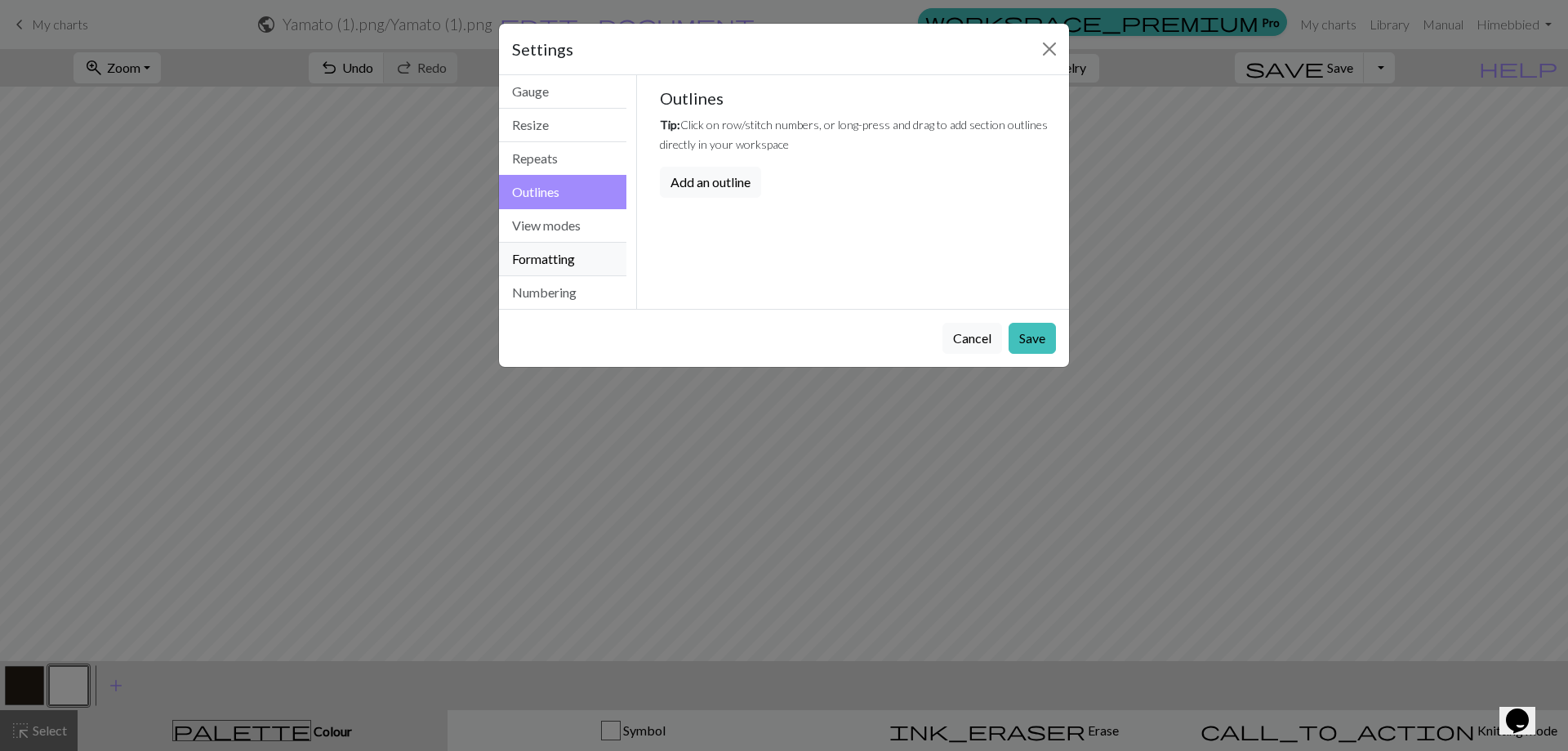
click at [539, 248] on button "Formatting" at bounding box center [563, 259] width 128 height 34
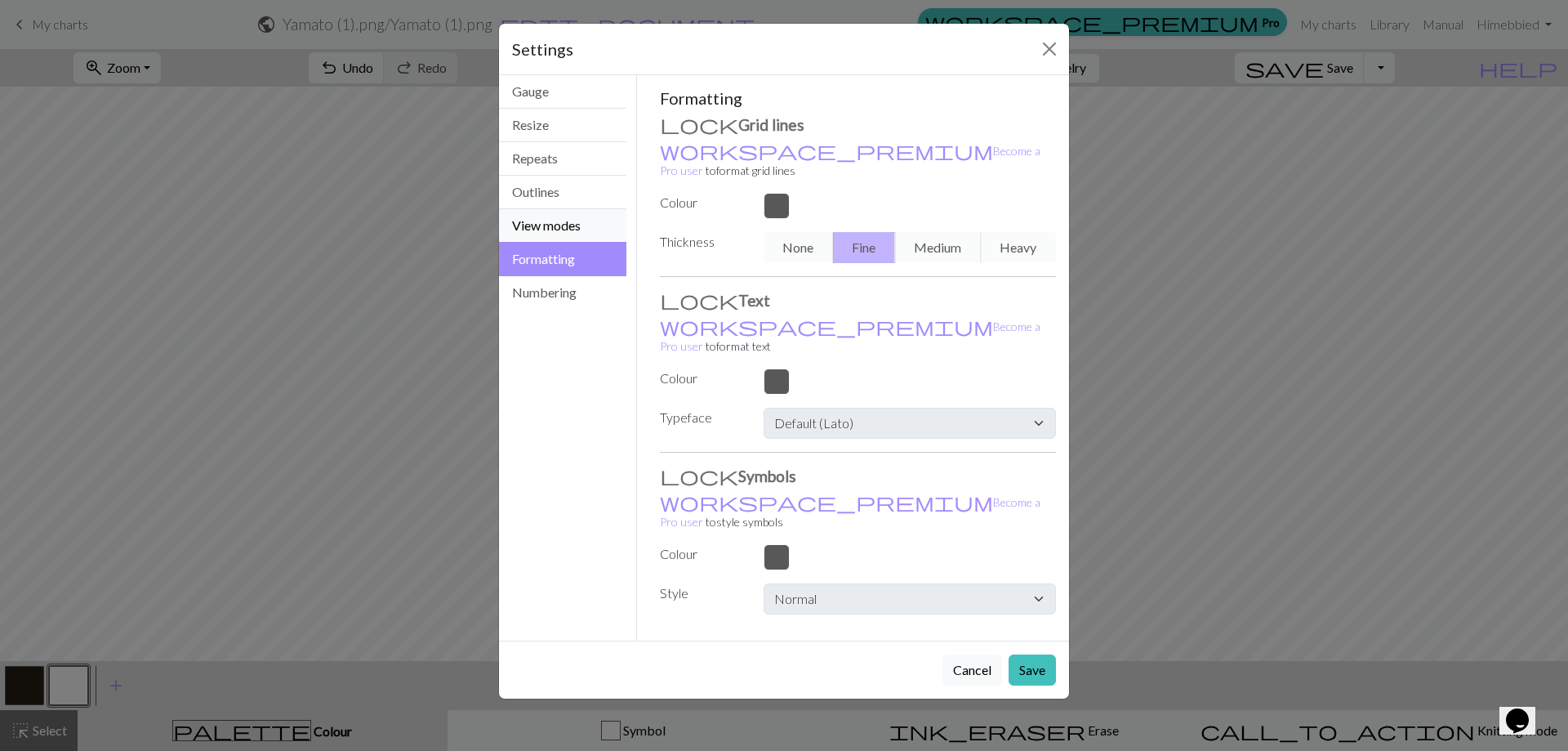
click at [541, 230] on button "View modes" at bounding box center [563, 226] width 128 height 34
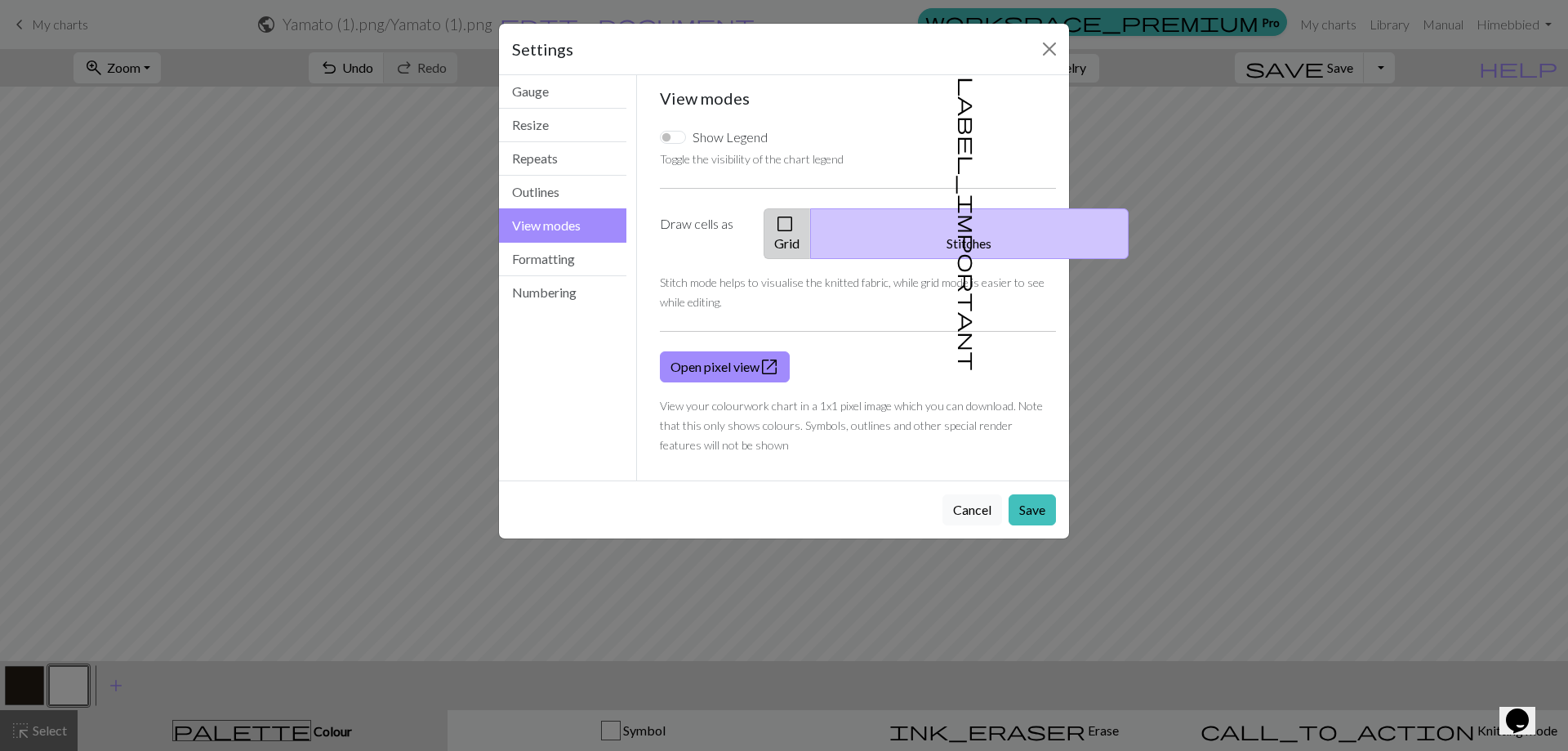
click at [811, 229] on button "check_box_outline_blank Grid" at bounding box center [787, 234] width 47 height 51
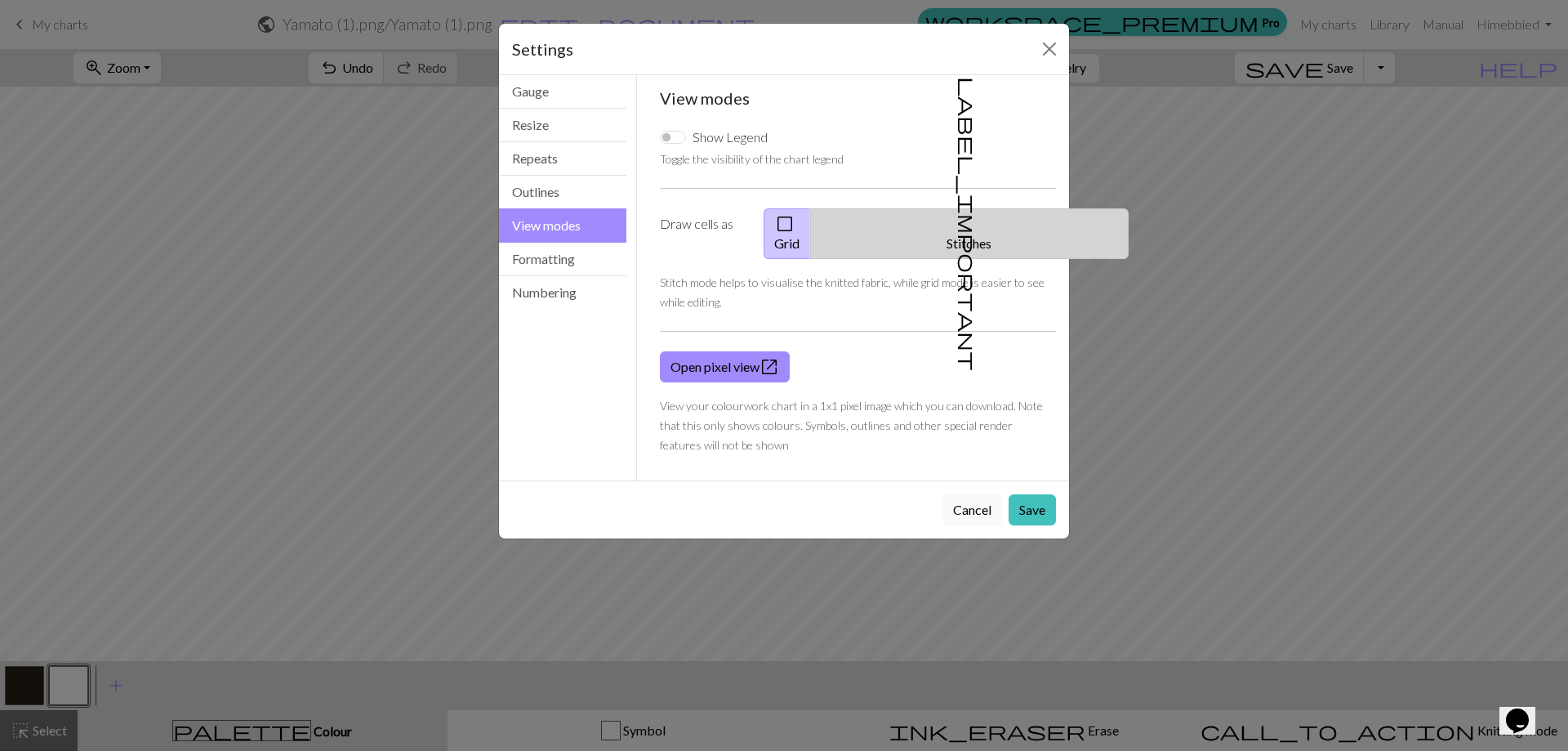
click at [987, 229] on button "label_important Stitches" at bounding box center [969, 234] width 319 height 51
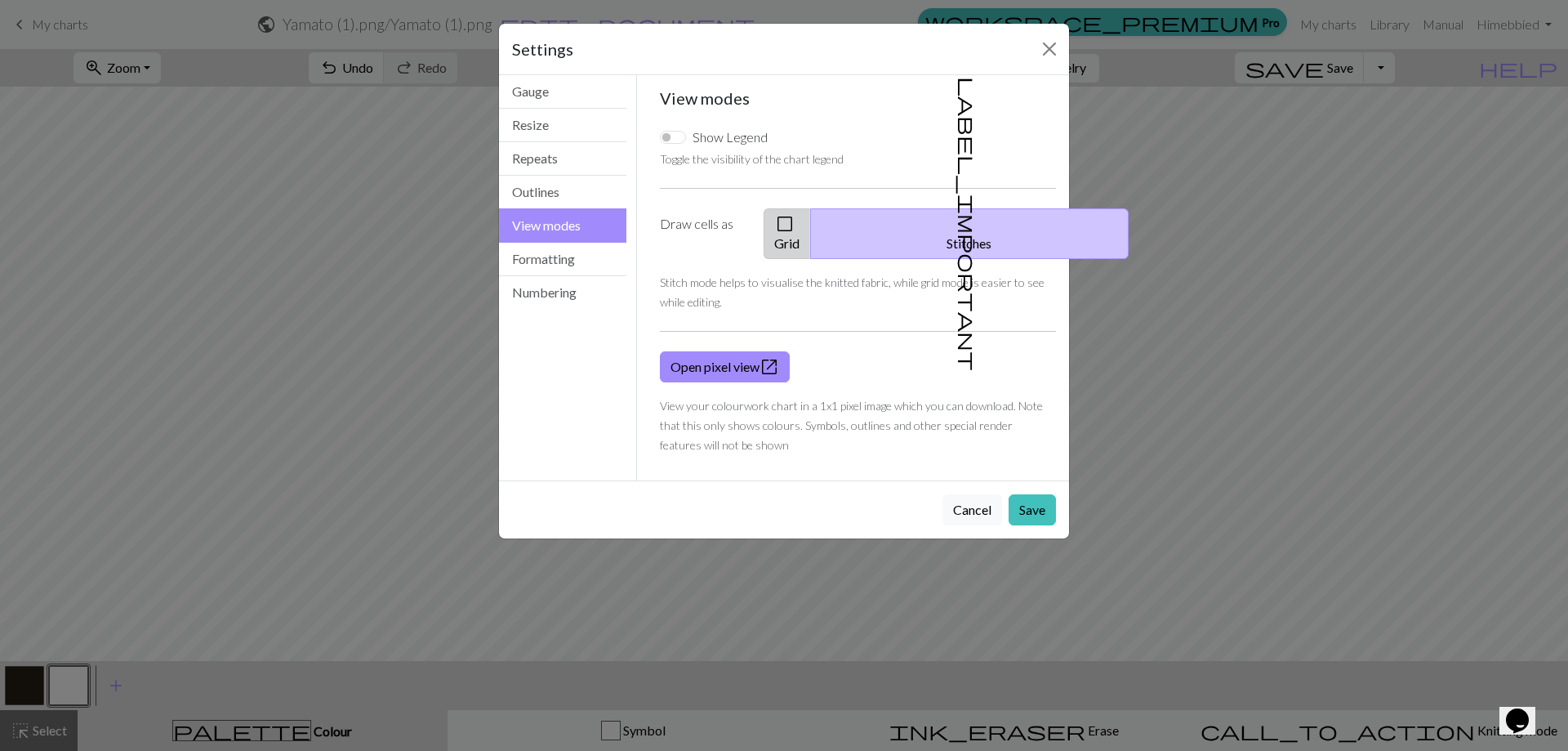
click at [811, 226] on button "check_box_outline_blank Grid" at bounding box center [787, 234] width 47 height 51
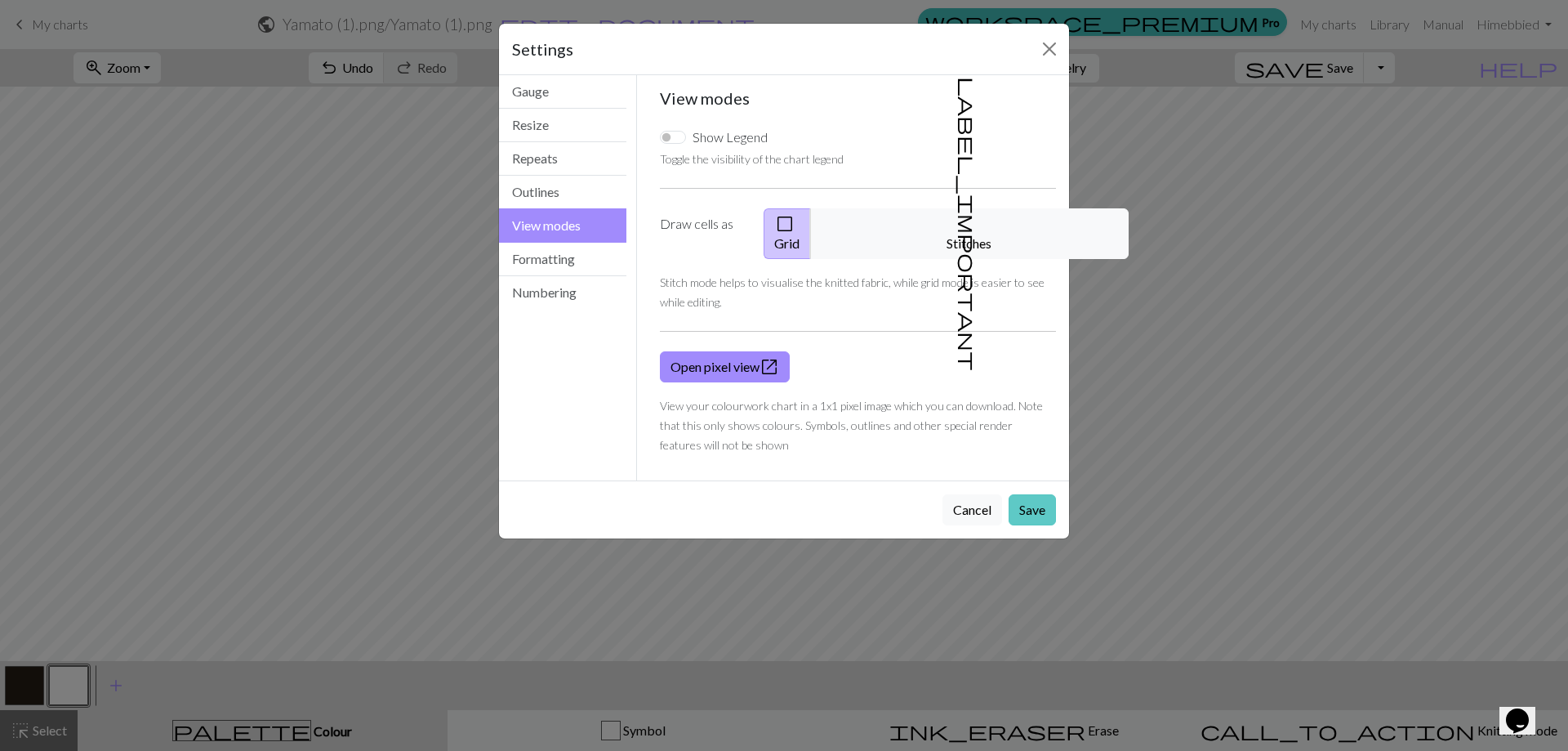
click at [1045, 495] on button "Save" at bounding box center [1033, 510] width 47 height 31
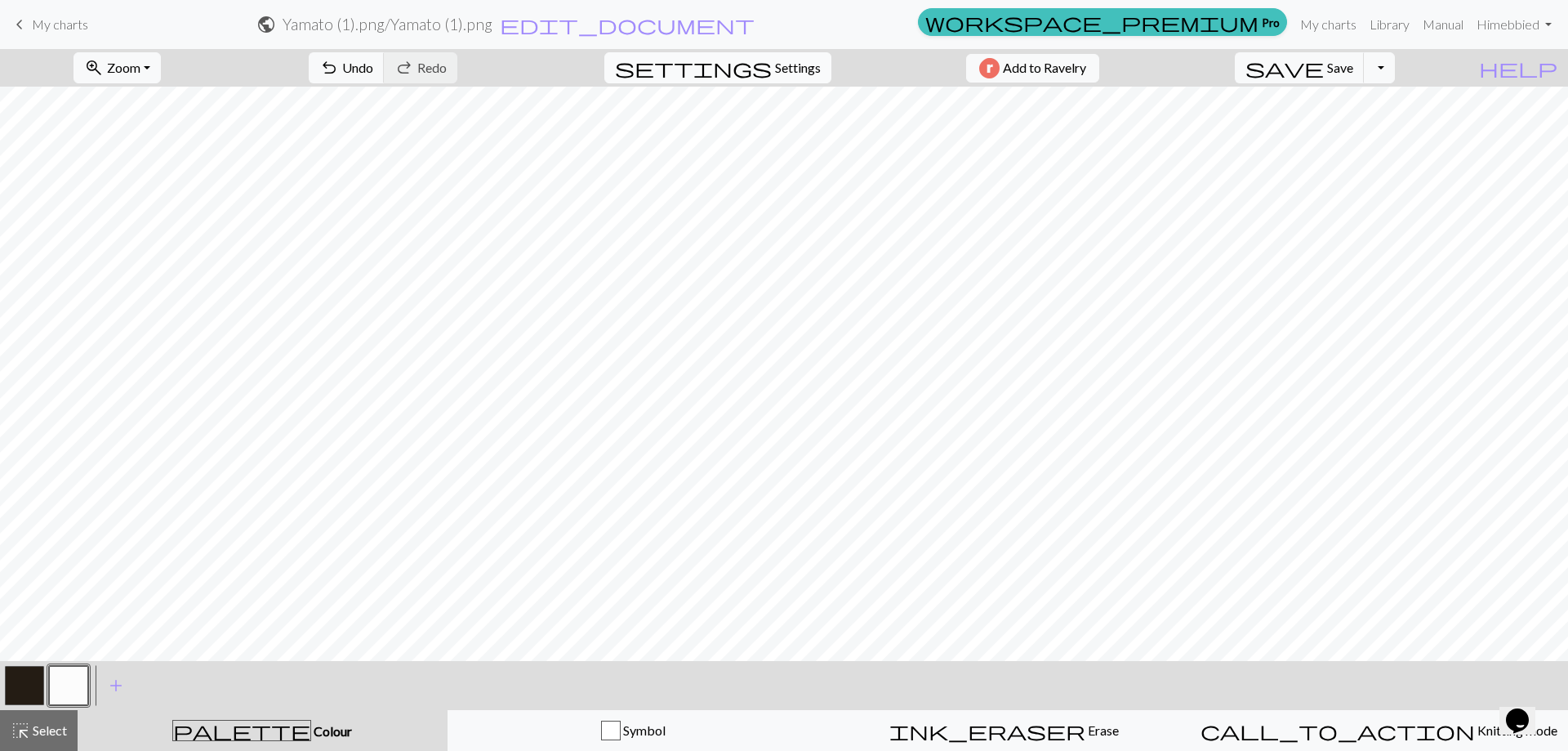
click at [775, 67] on span "Settings" at bounding box center [798, 68] width 45 height 20
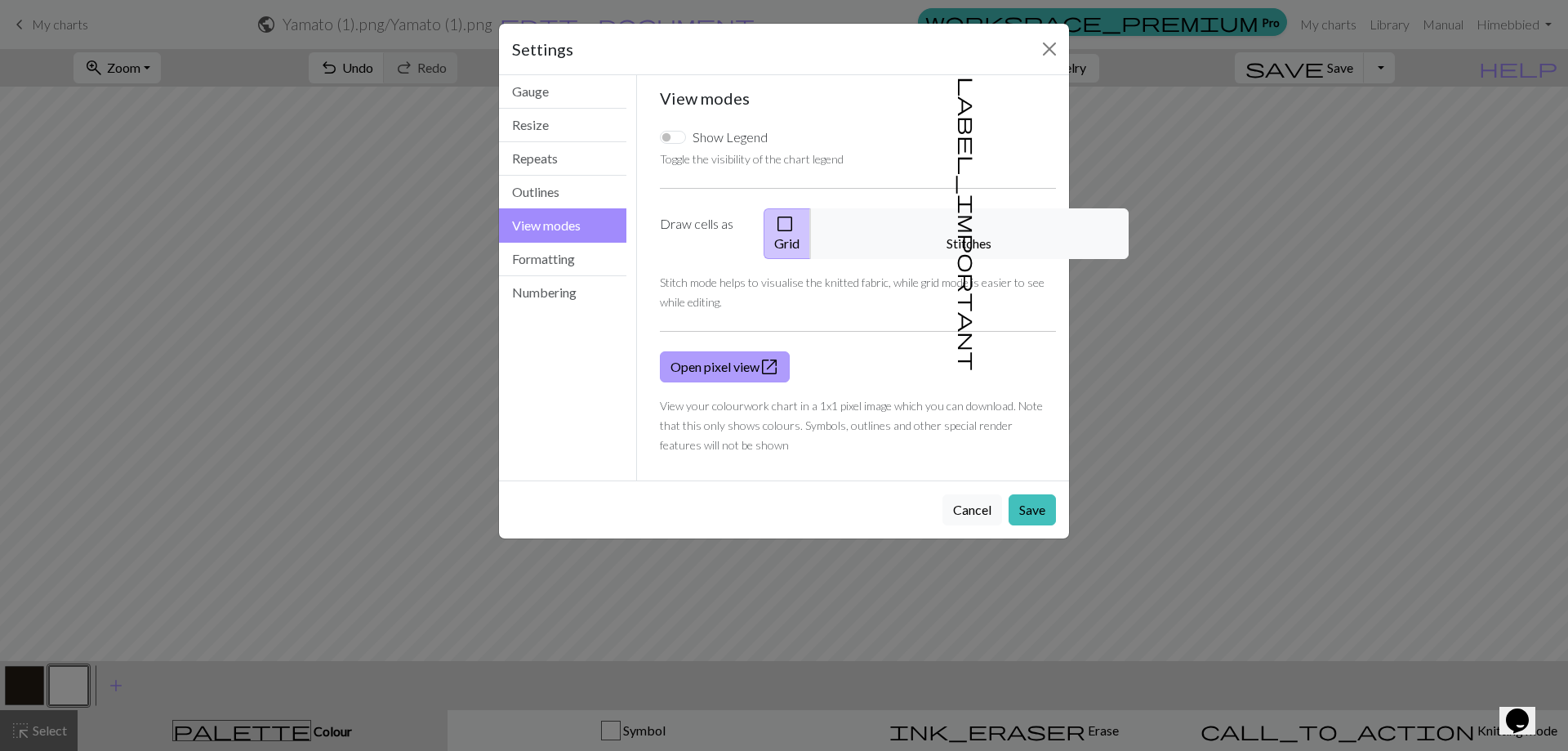
click at [750, 353] on link "Open pixel view open_in_new" at bounding box center [725, 367] width 130 height 31
click at [565, 256] on button "Formatting" at bounding box center [563, 259] width 128 height 34
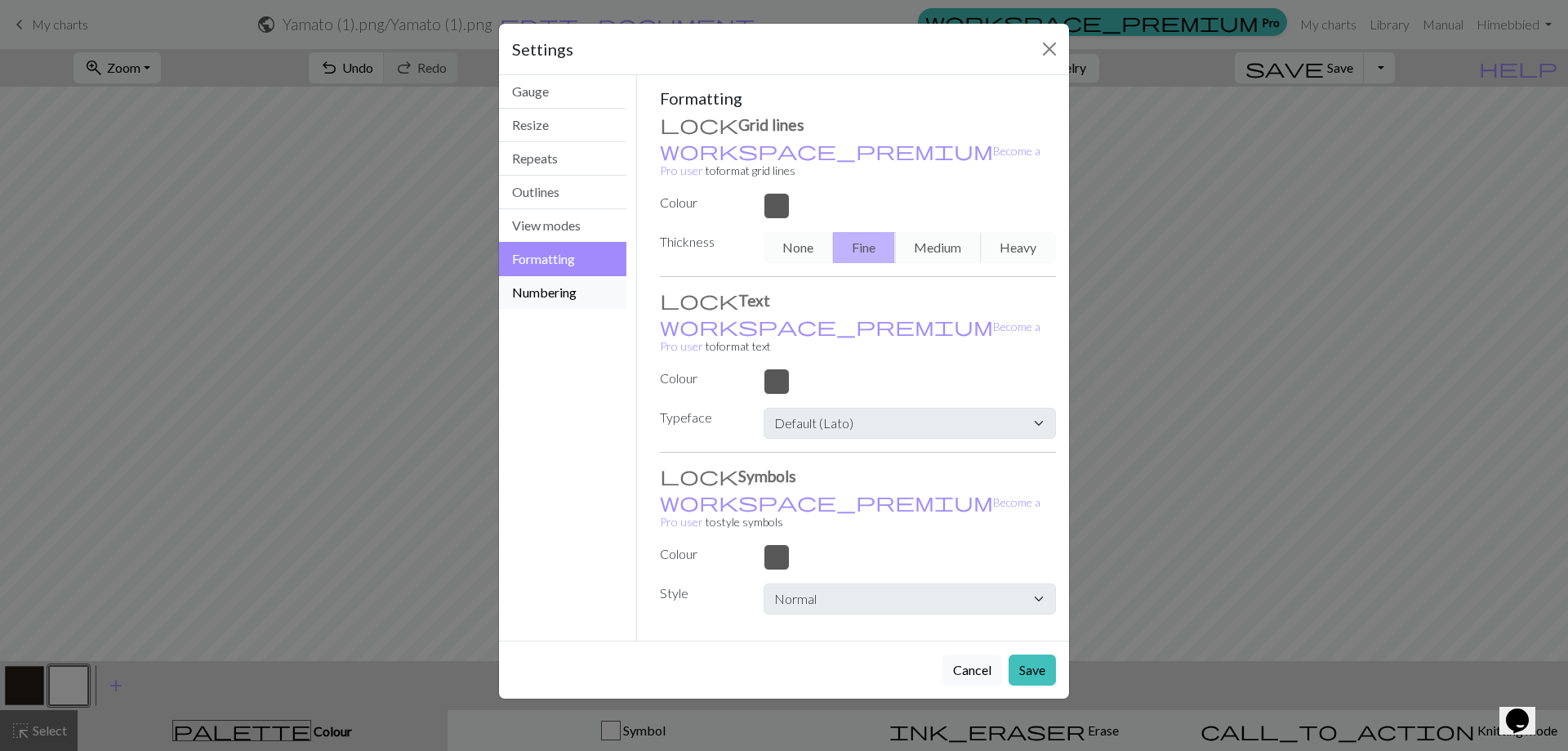
click at [551, 291] on button "Numbering" at bounding box center [563, 293] width 128 height 33
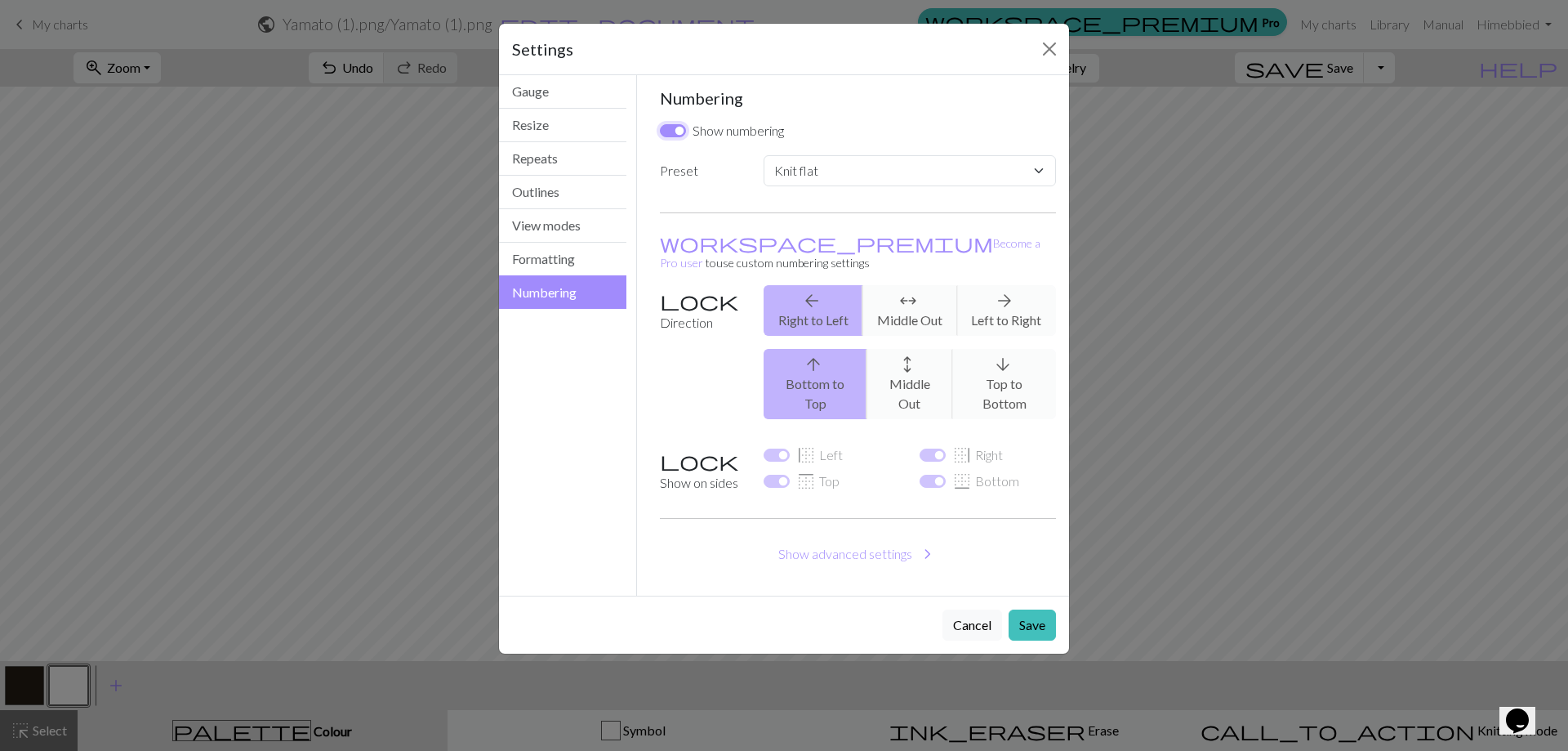
click at [676, 128] on input "Show numbering" at bounding box center [673, 130] width 26 height 13
checkbox input "false"
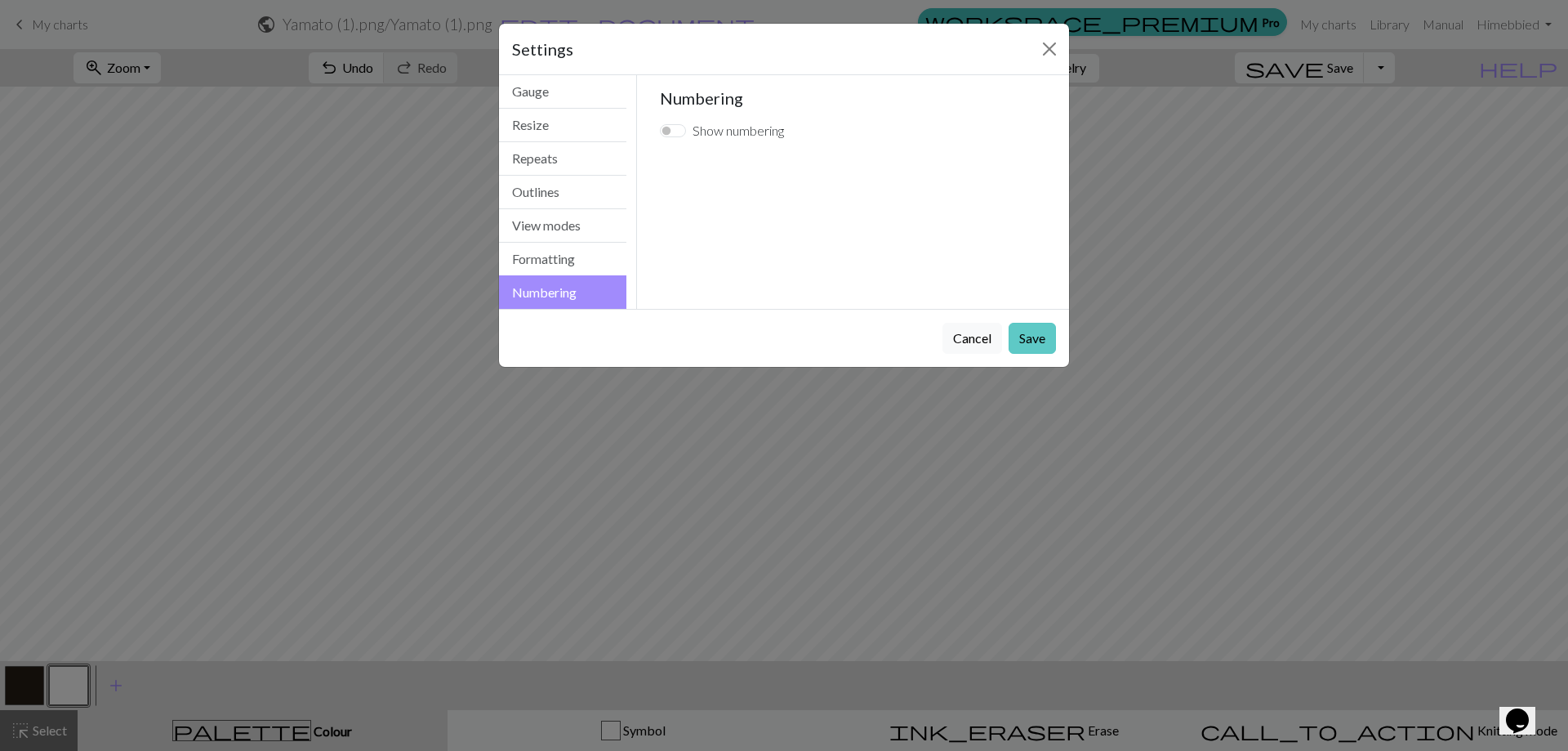
click at [1044, 343] on button "Save" at bounding box center [1033, 338] width 47 height 31
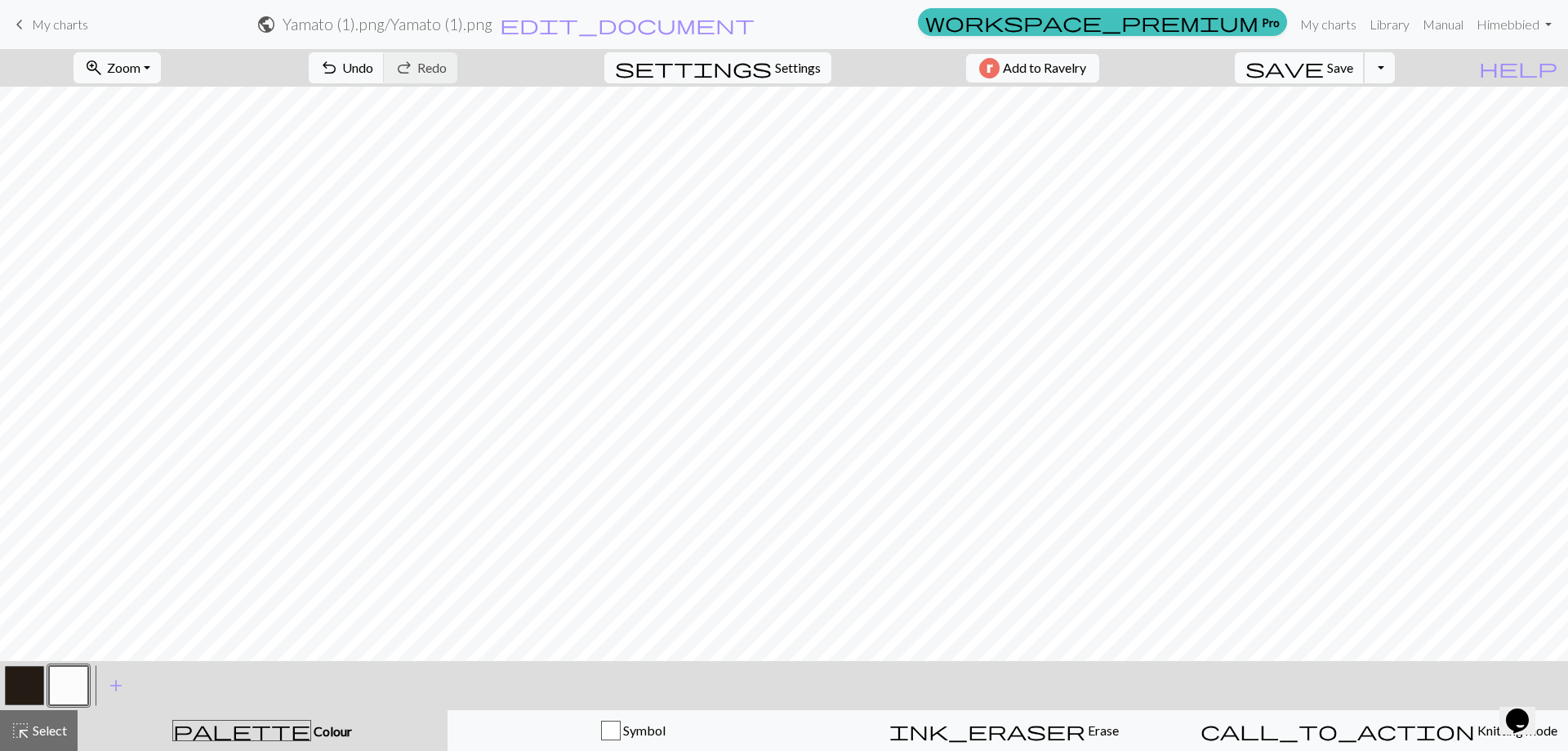
click at [1365, 65] on button "save Save Save" at bounding box center [1299, 68] width 130 height 31
click at [1395, 71] on button "Toggle Dropdown" at bounding box center [1380, 68] width 31 height 31
click at [1362, 131] on button "save_alt Download" at bounding box center [1260, 130] width 270 height 26
click at [748, 54] on button "Download" at bounding box center [744, 53] width 79 height 31
click at [54, 24] on span "My charts" at bounding box center [60, 24] width 56 height 15
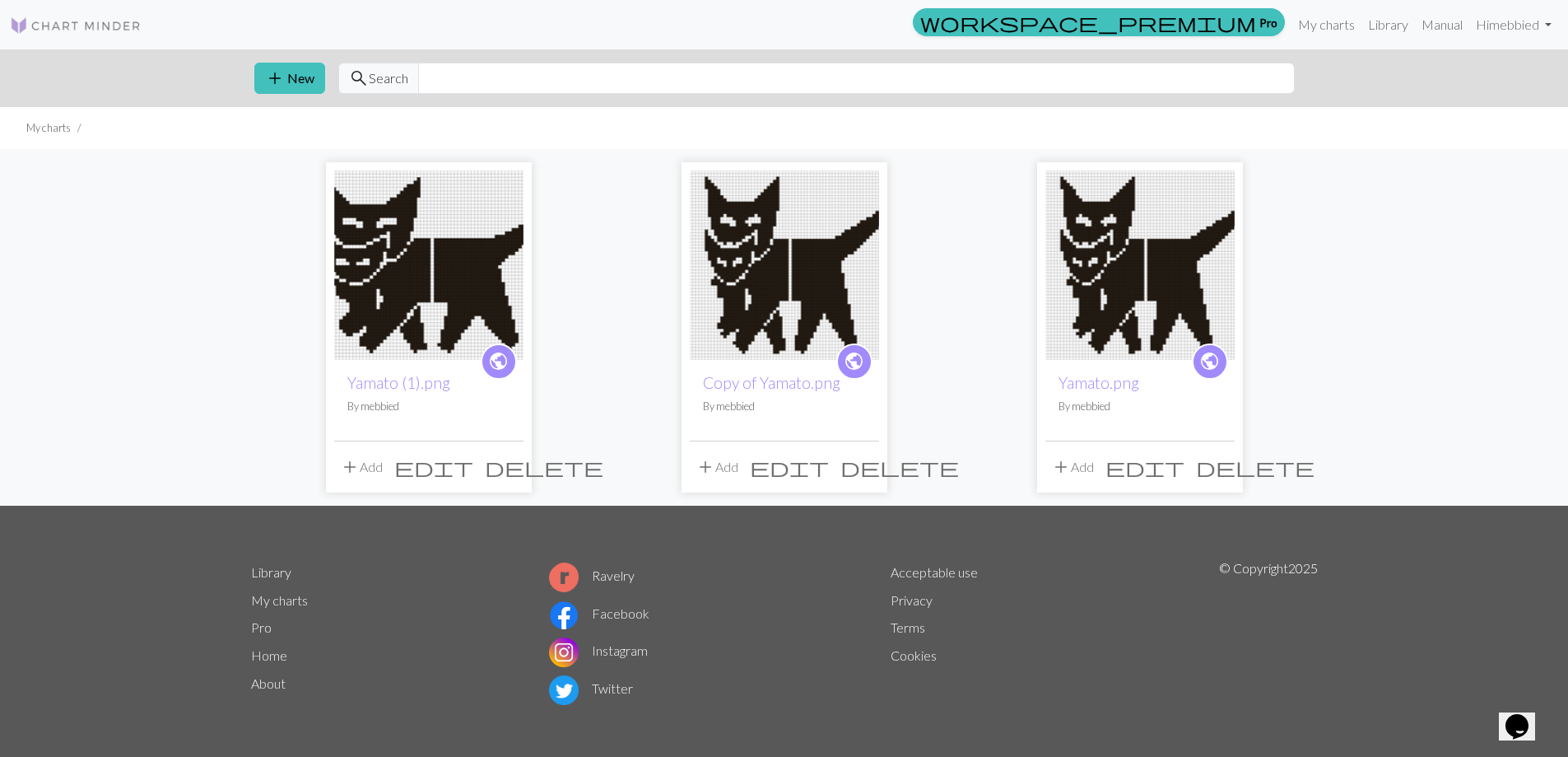
click at [866, 464] on span "delete" at bounding box center [900, 467] width 119 height 23
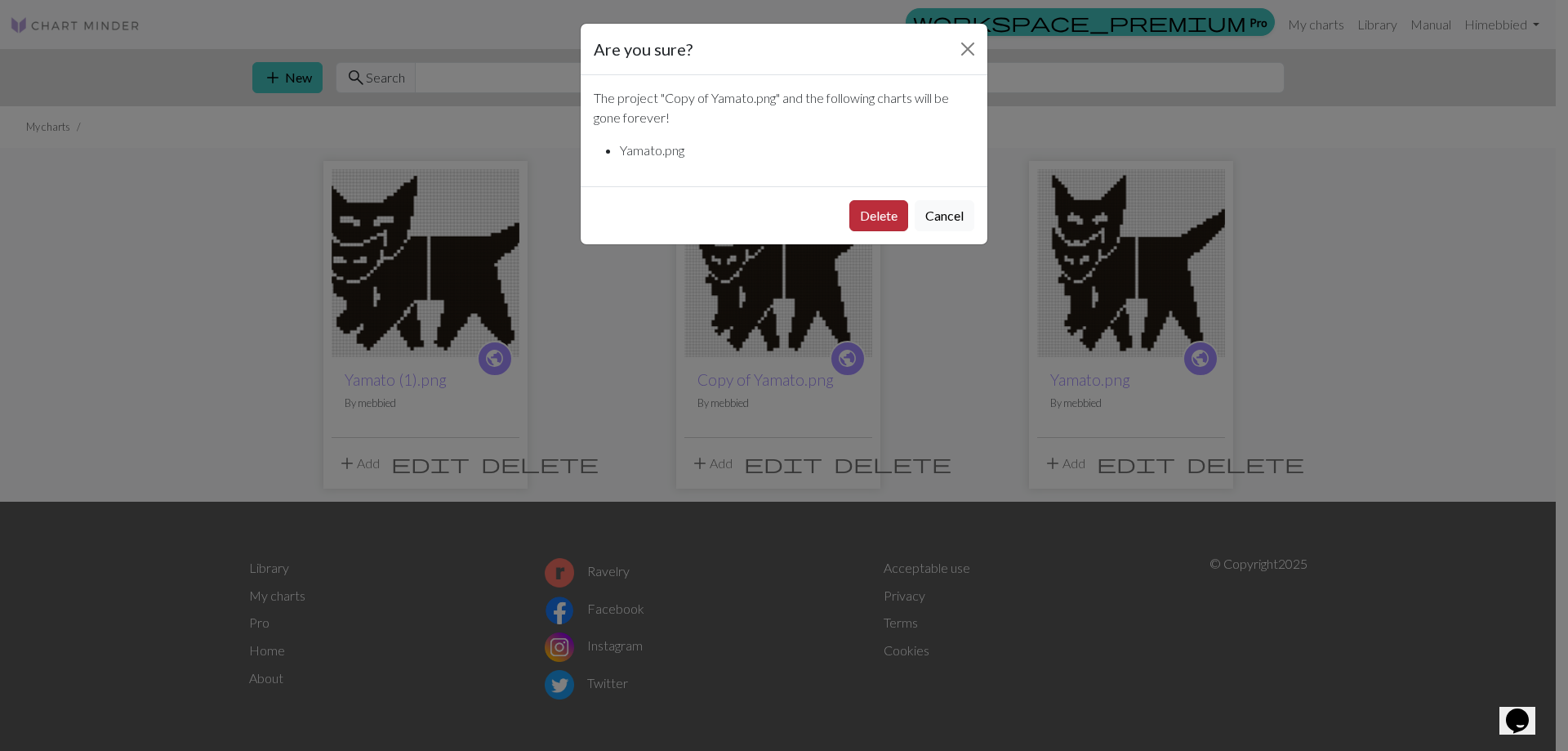
click at [885, 207] on button "Delete" at bounding box center [879, 216] width 59 height 31
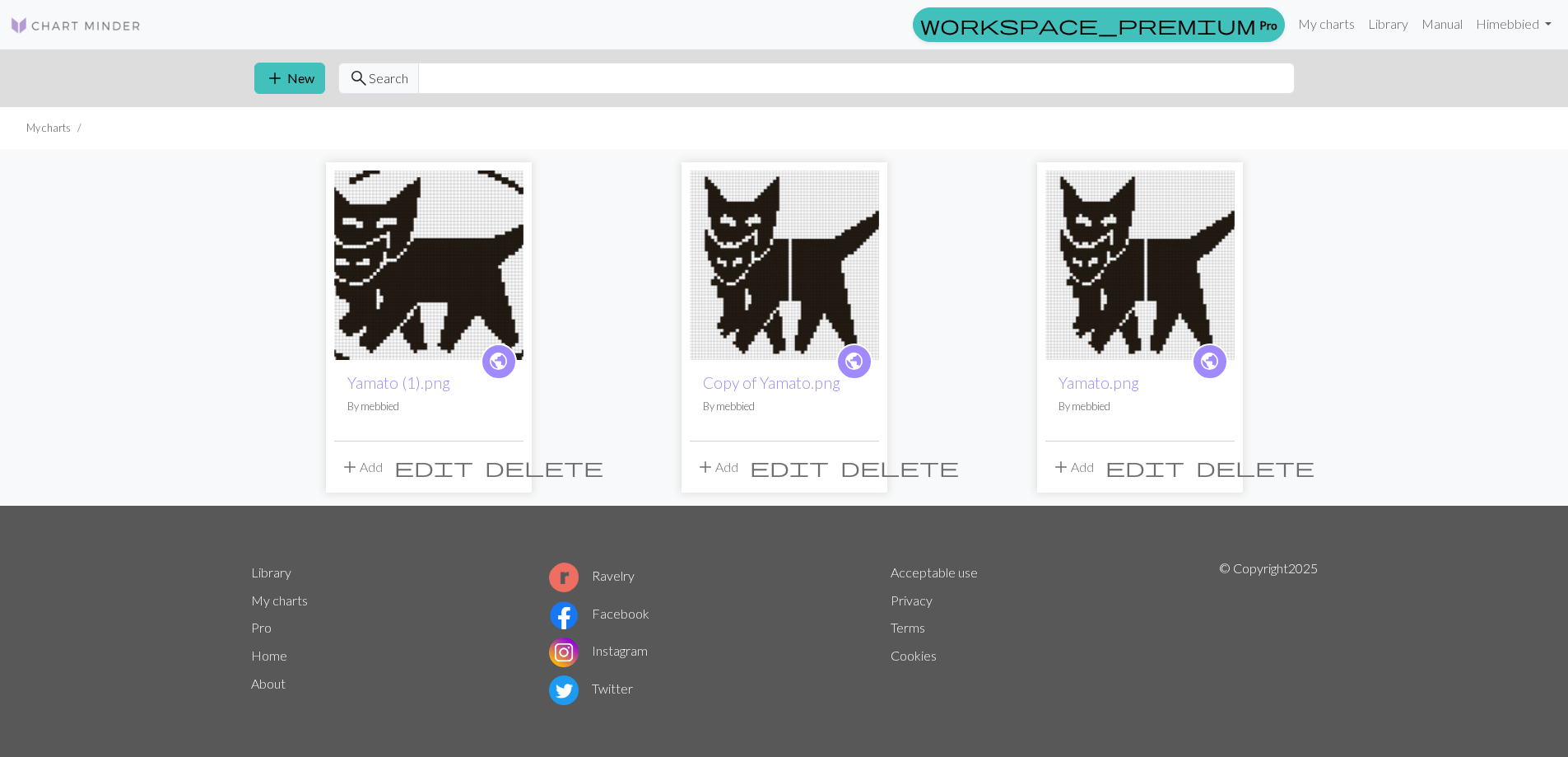
click at [824, 279] on img at bounding box center [784, 265] width 189 height 189
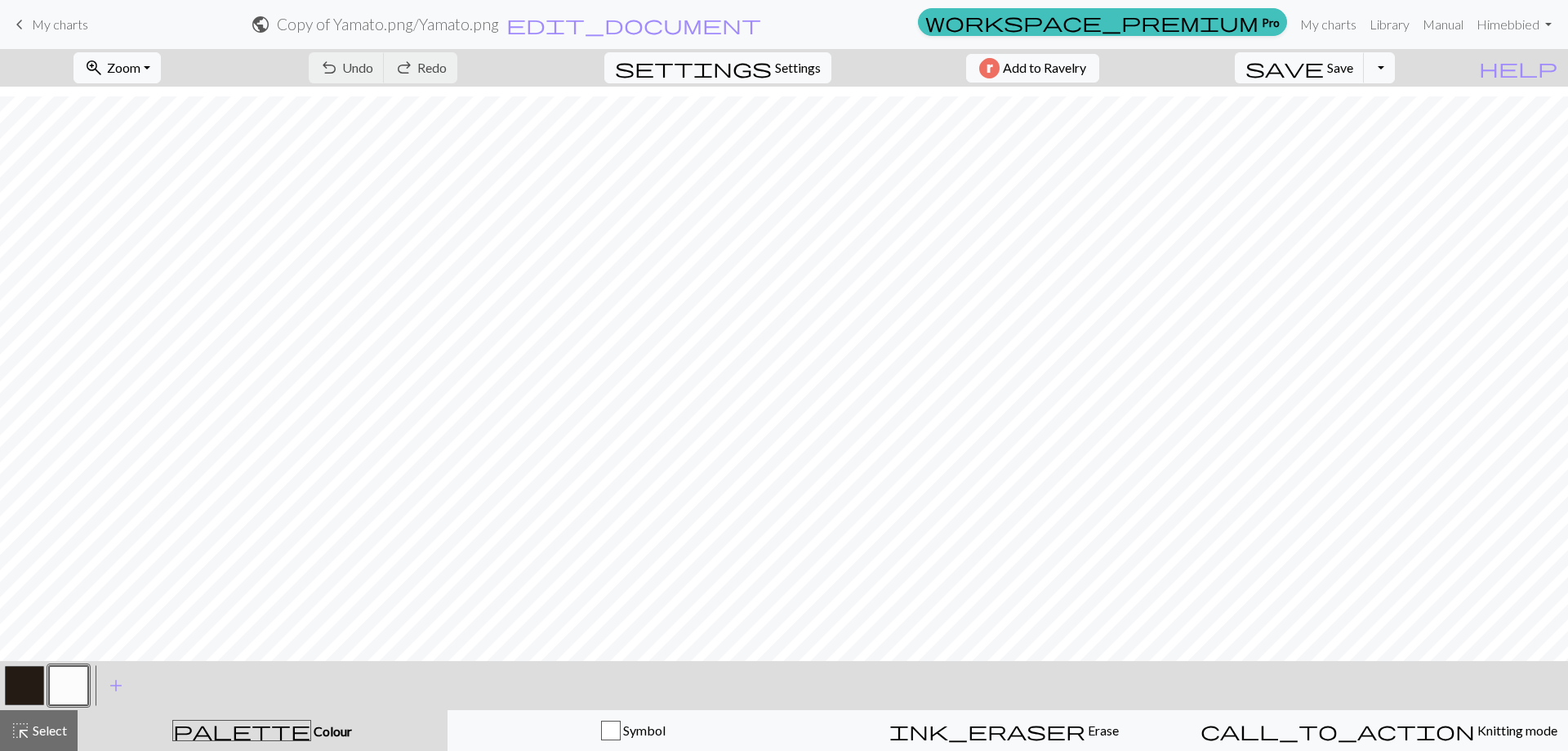
scroll to position [508, 0]
click at [161, 66] on button "zoom_in Zoom Zoom" at bounding box center [117, 68] width 87 height 31
click at [163, 192] on button "50%" at bounding box center [139, 196] width 129 height 26
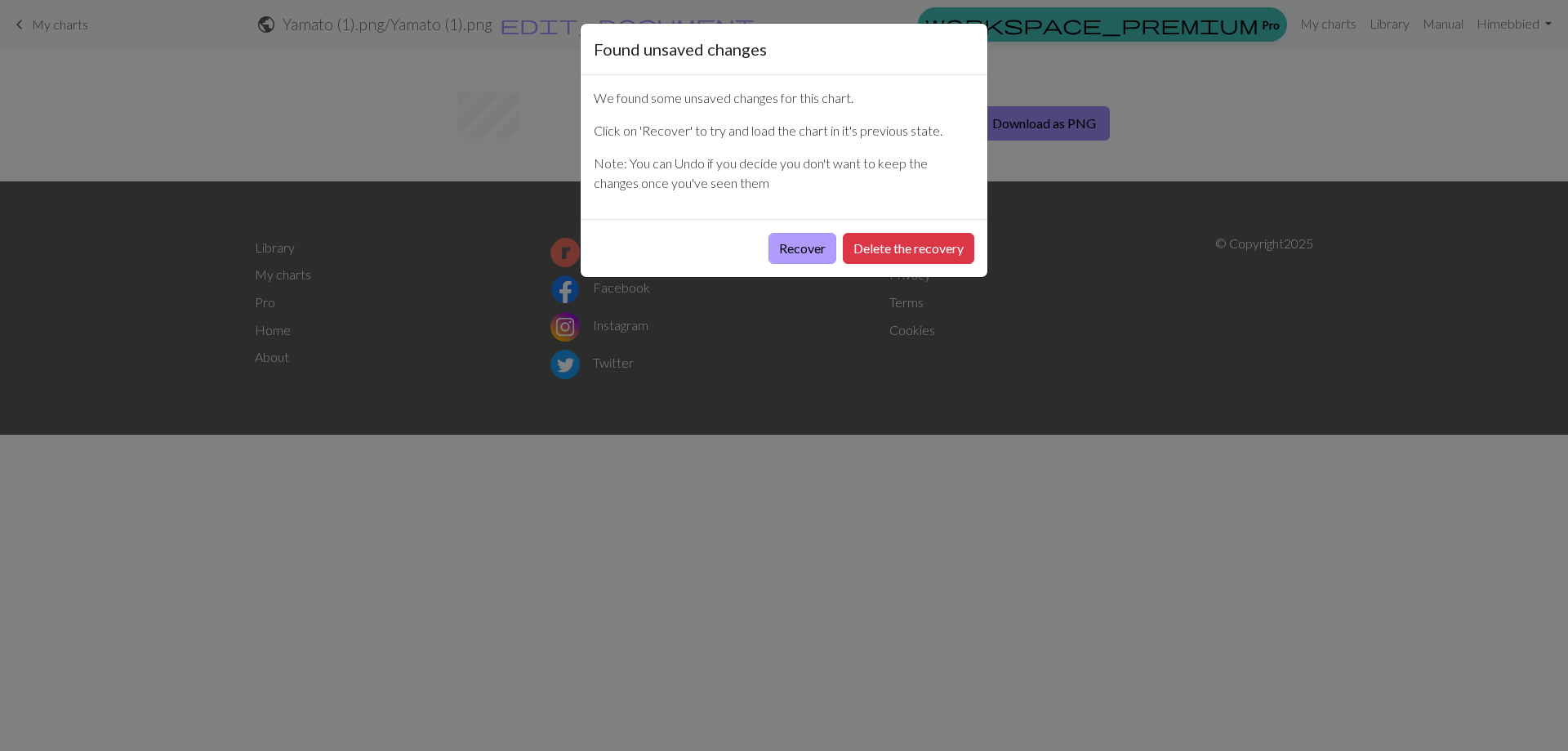
click at [796, 245] on button "Recover" at bounding box center [803, 248] width 68 height 31
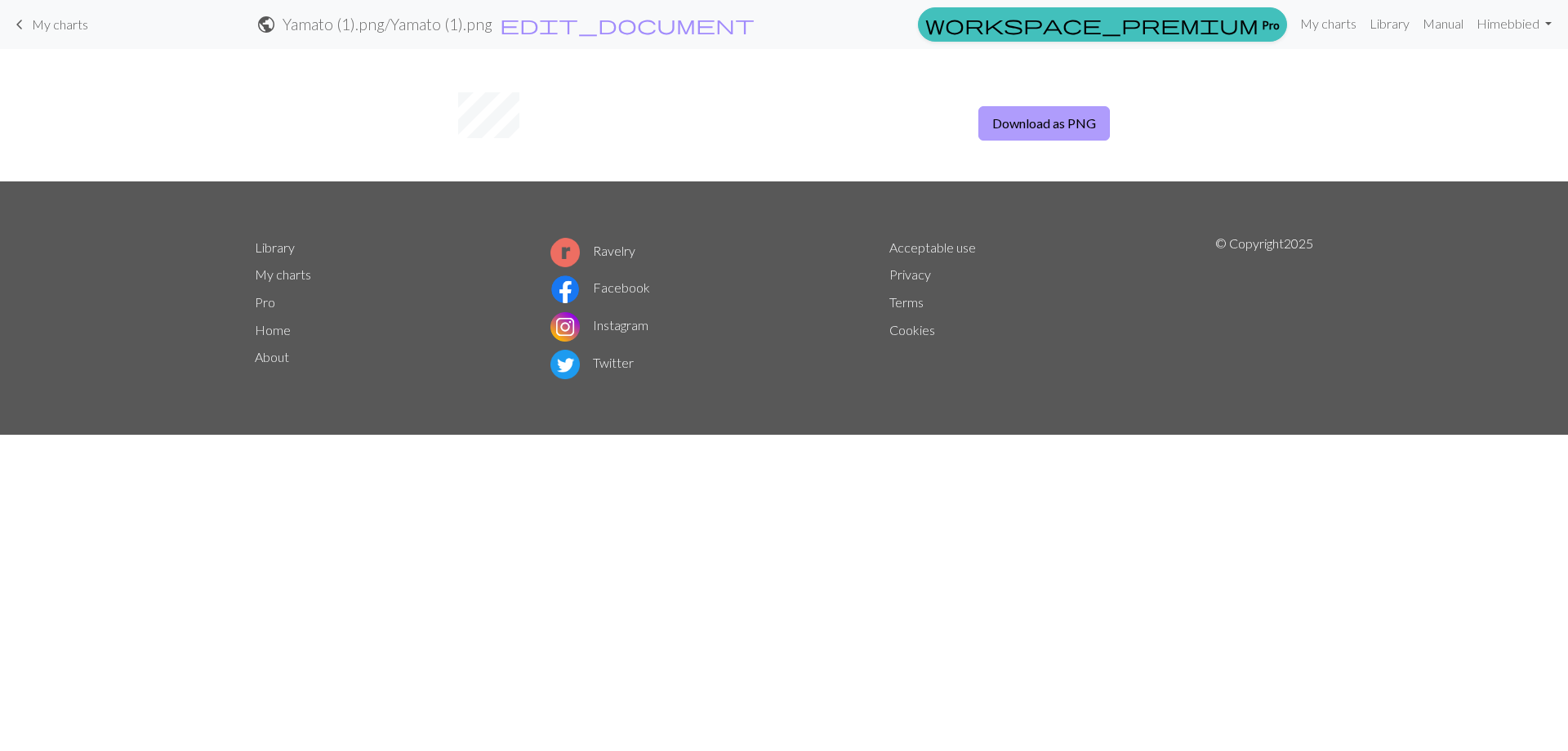
click at [1073, 124] on button "Download as PNG" at bounding box center [1044, 123] width 131 height 34
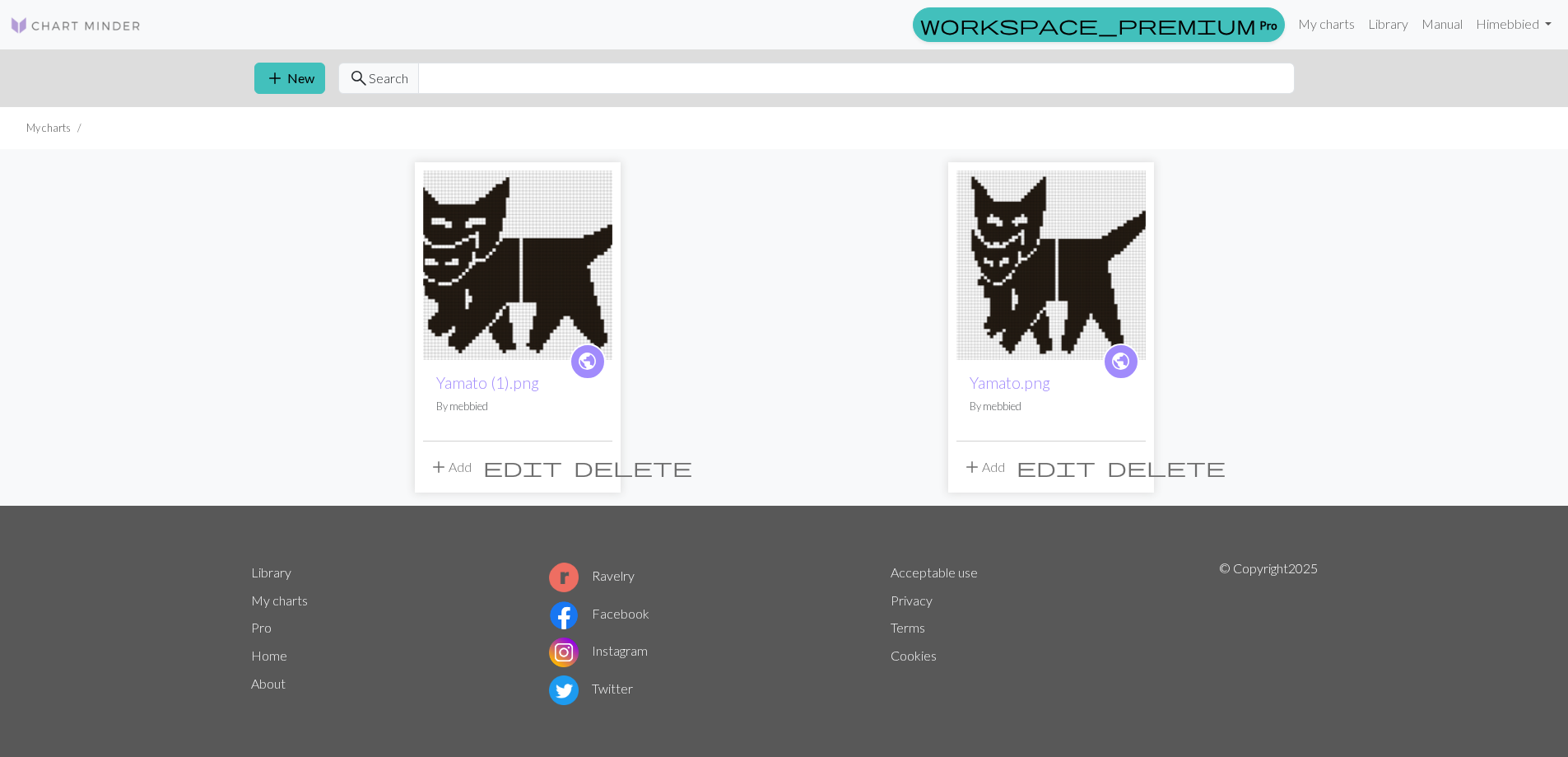
click at [1128, 468] on span "delete" at bounding box center [1166, 467] width 119 height 23
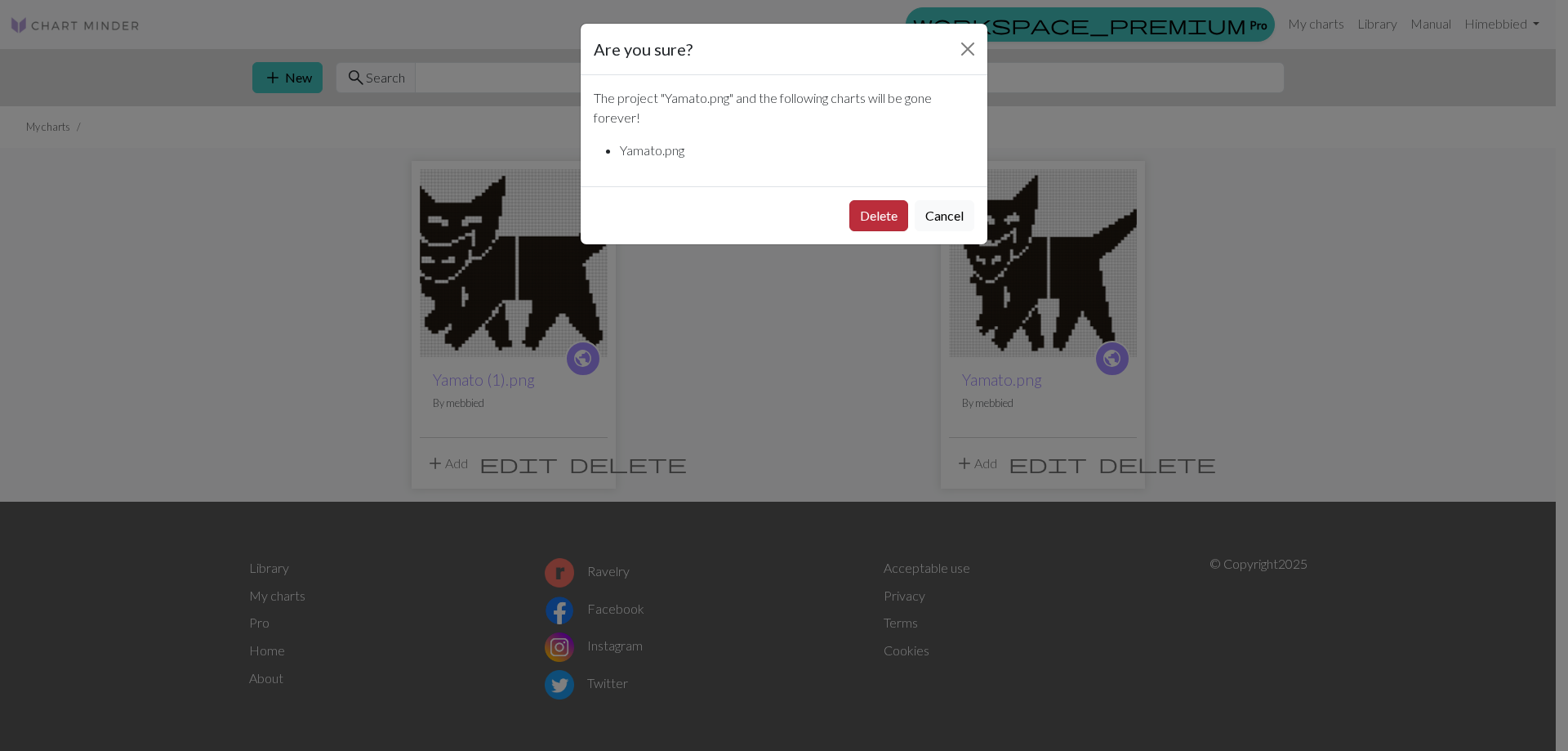
click at [879, 215] on button "Delete" at bounding box center [879, 216] width 59 height 31
